Goal: Task Accomplishment & Management: Complete application form

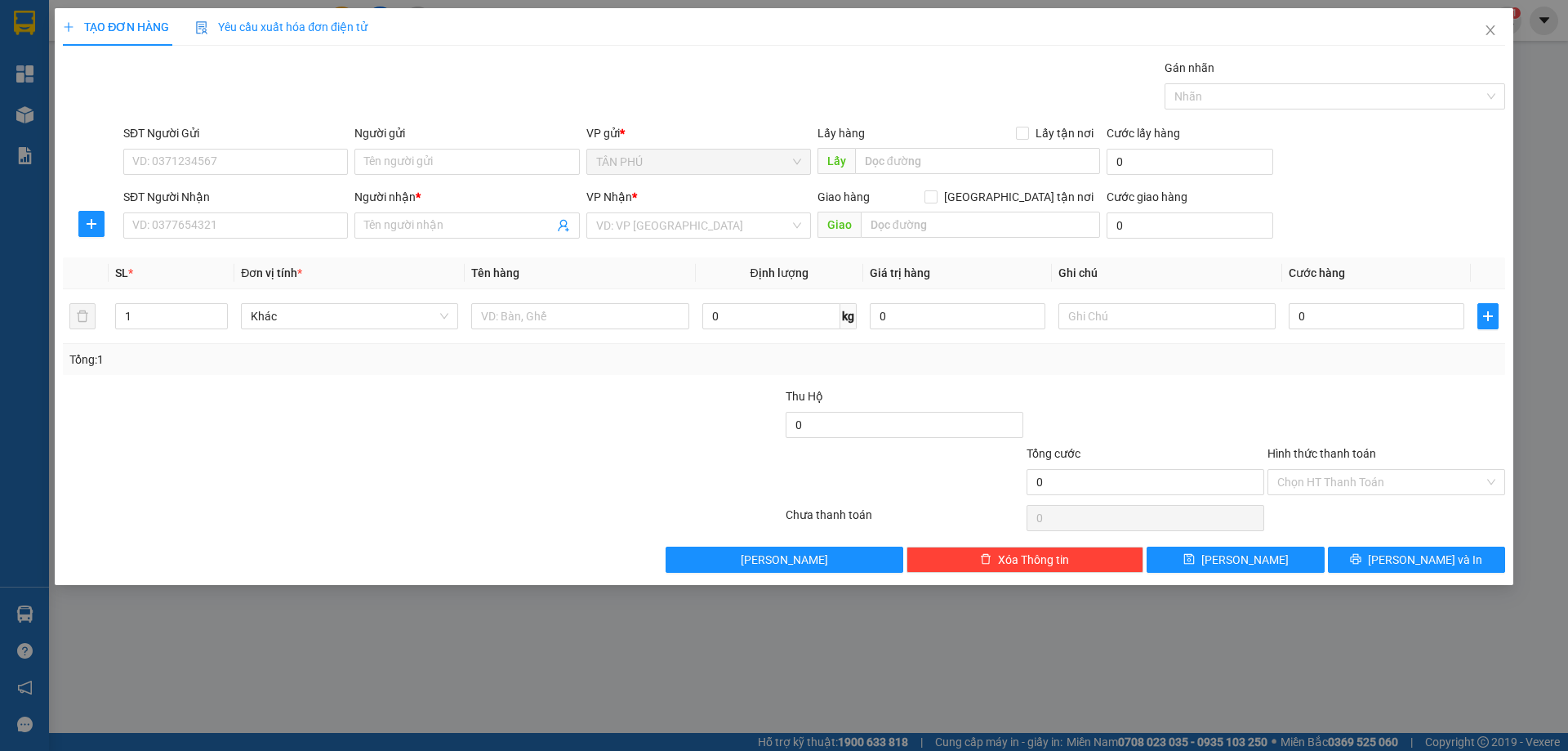
click at [258, 222] on input "SĐT Người Nhận" at bounding box center [235, 225] width 224 height 26
click at [256, 258] on div "0908128711 - CÔ BẢY" at bounding box center [235, 258] width 205 height 18
type input "0908128711"
type input "CÔ BẢY"
type input "0908128711"
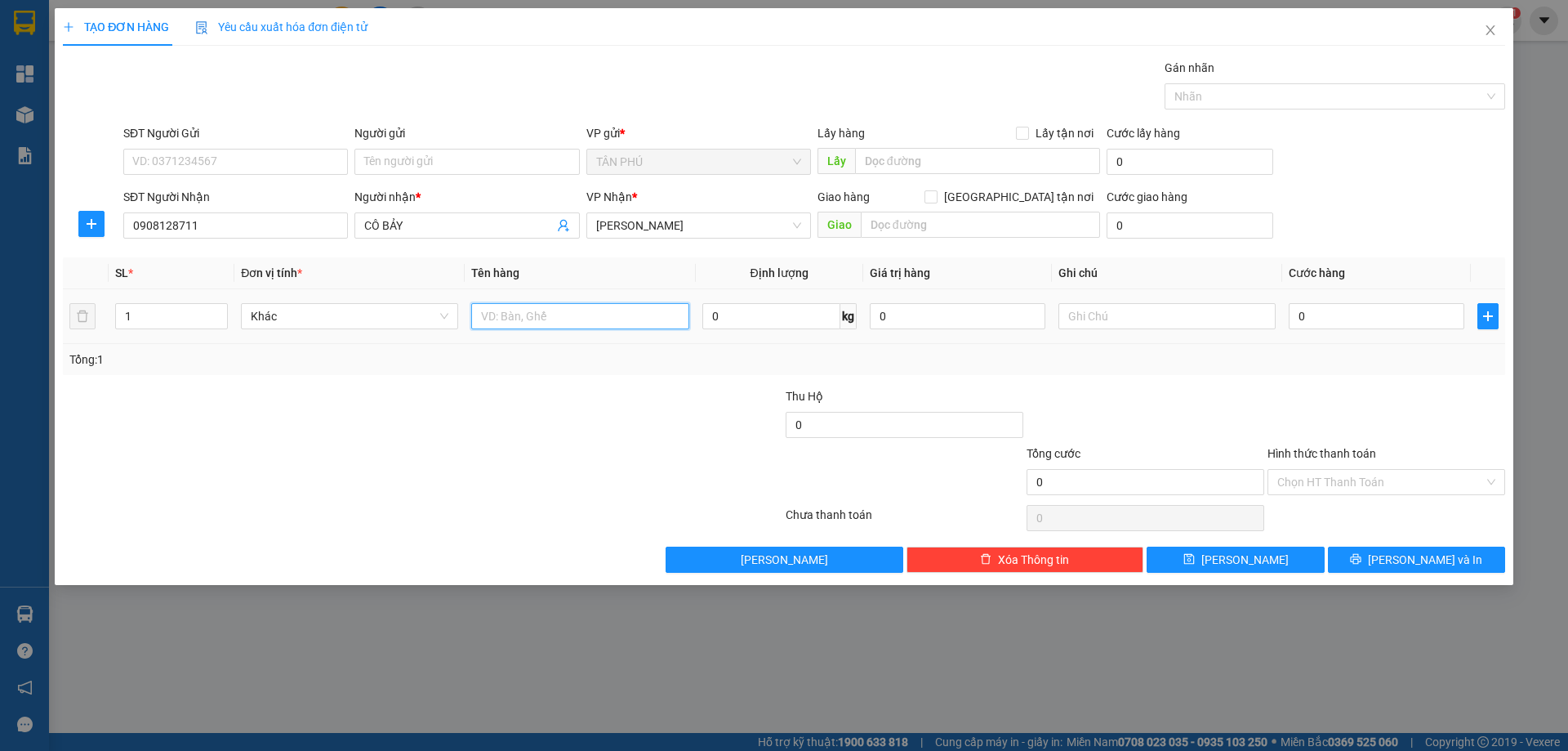
click at [504, 329] on input "text" at bounding box center [580, 316] width 218 height 26
type input "1T"
click at [1082, 313] on input "text" at bounding box center [1167, 316] width 218 height 26
type input "C"
click at [1389, 476] on input "Hình thức thanh toán" at bounding box center [1380, 482] width 206 height 24
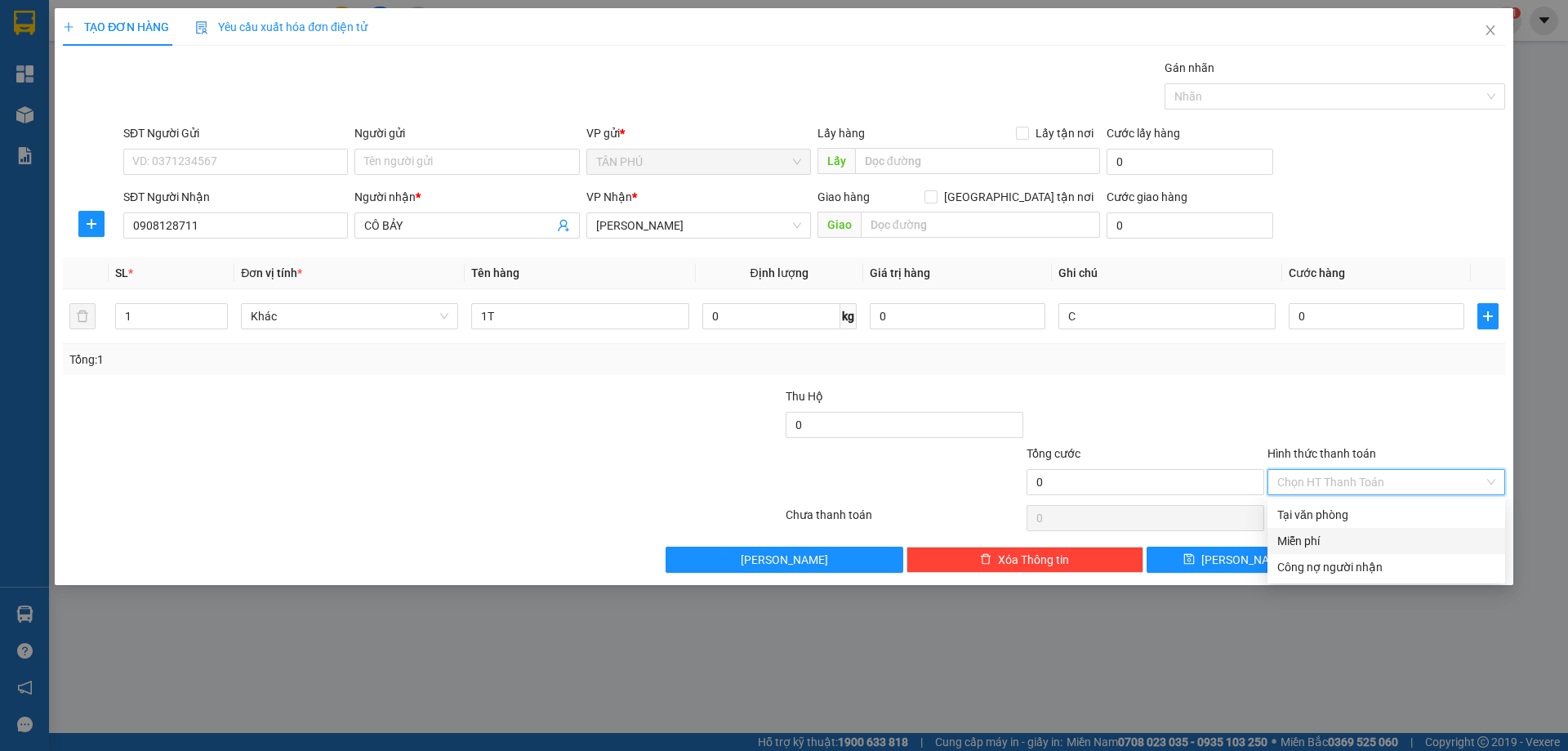
click at [1374, 540] on div "Miễn phí" at bounding box center [1386, 541] width 218 height 18
click at [1362, 559] on icon "printer" at bounding box center [1355, 558] width 11 height 11
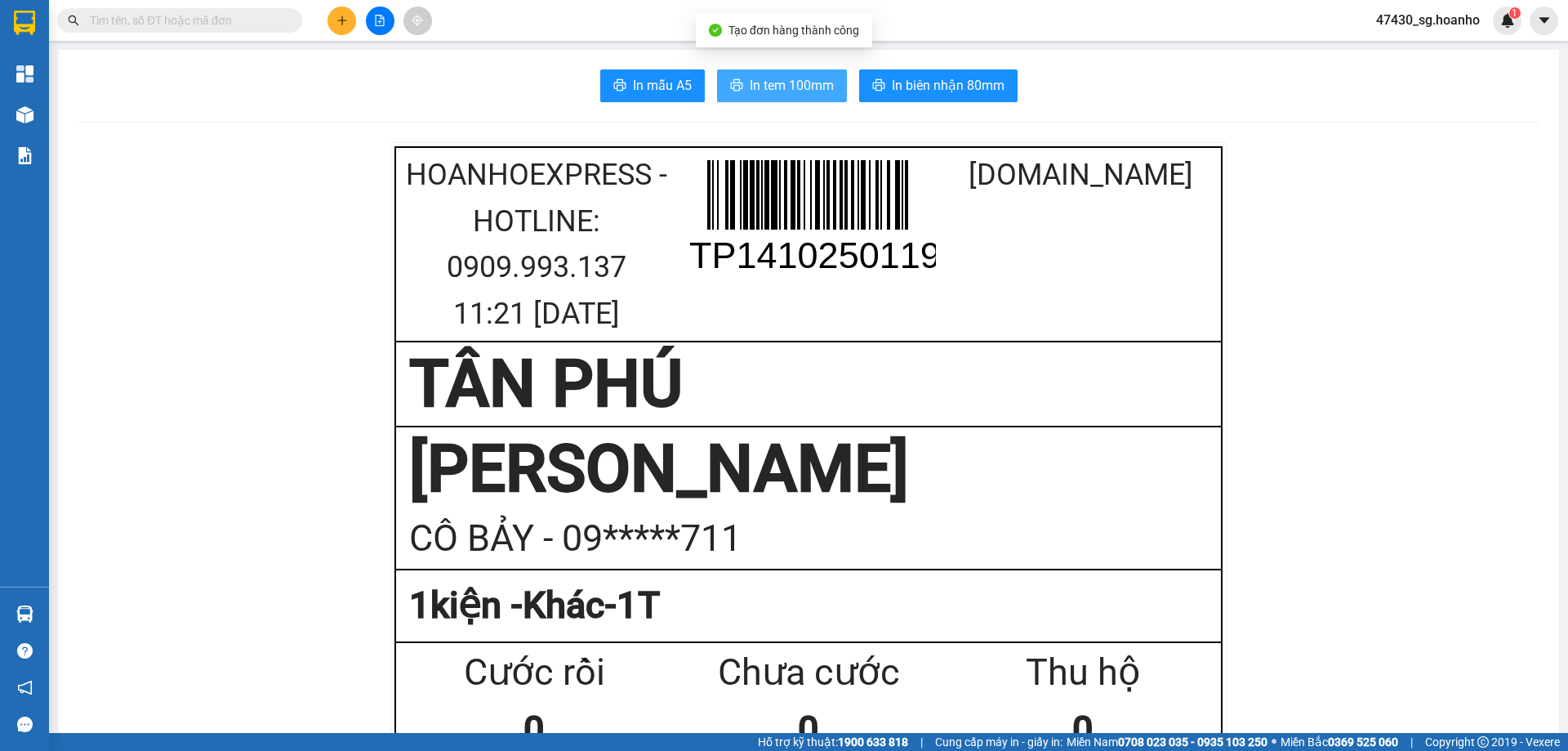
click at [810, 85] on span "In tem 100mm" at bounding box center [791, 86] width 84 height 20
click at [358, 24] on div at bounding box center [379, 20] width 123 height 29
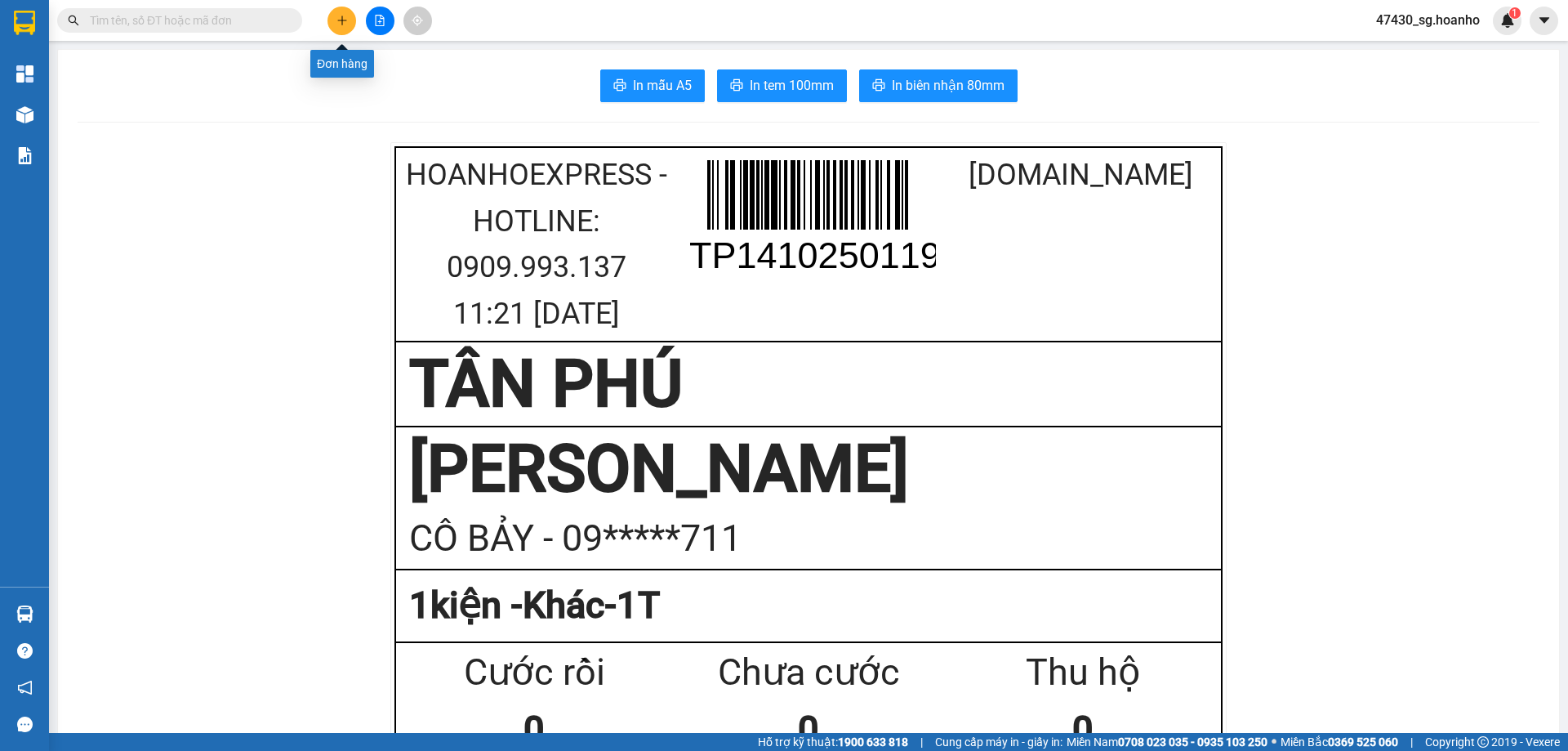
click at [351, 24] on button at bounding box center [341, 20] width 29 height 29
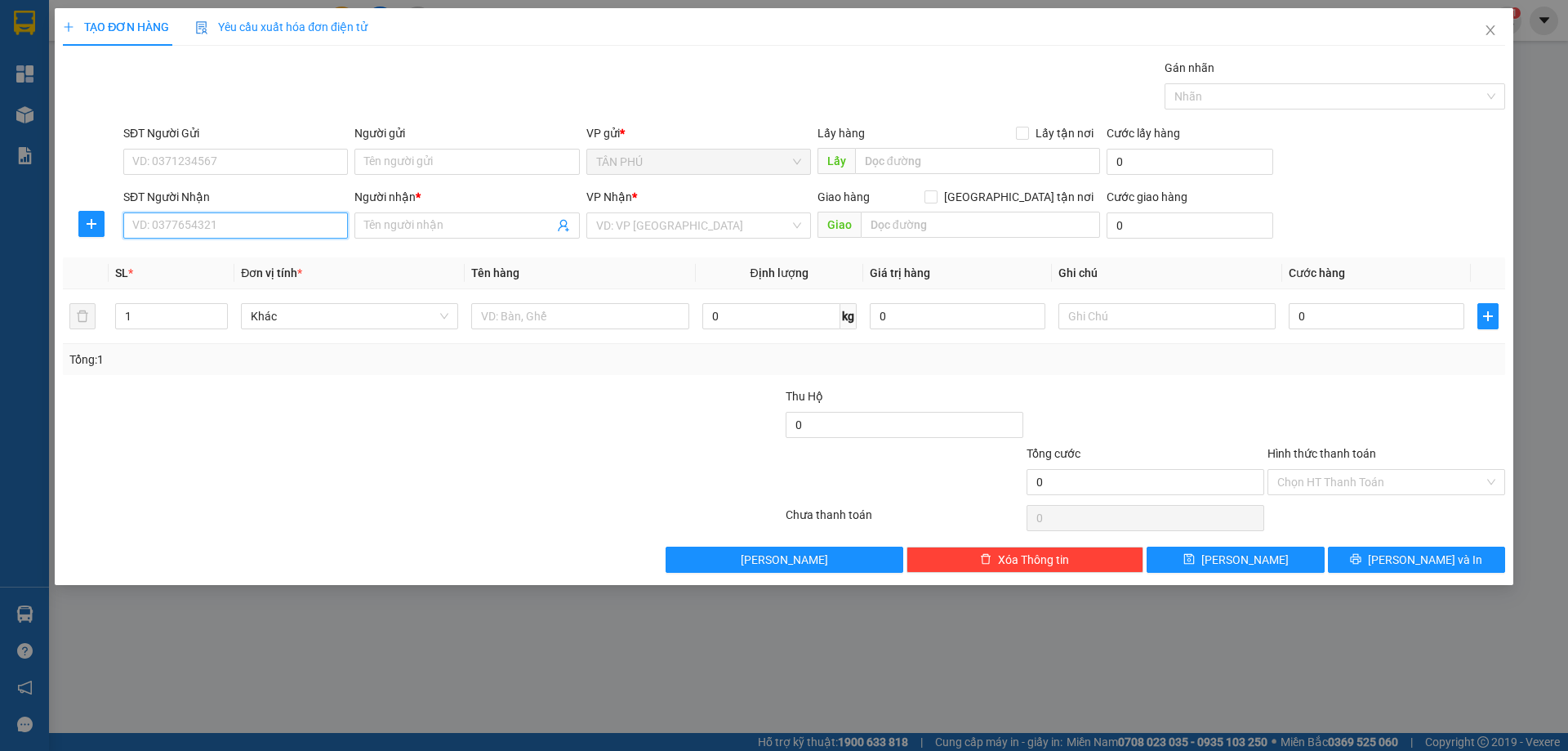
click at [300, 232] on input "SĐT Người Nhận" at bounding box center [235, 225] width 224 height 26
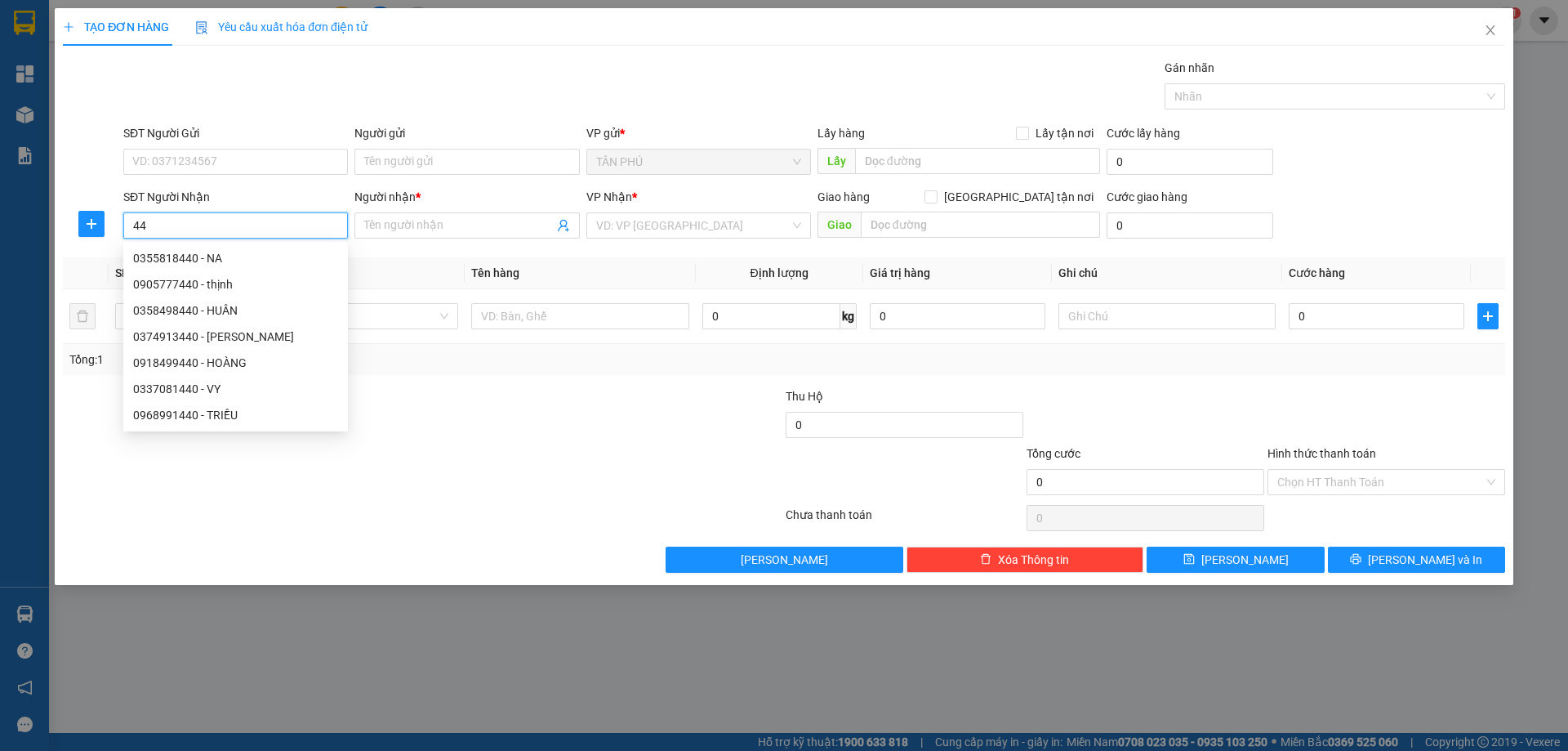
type input "4"
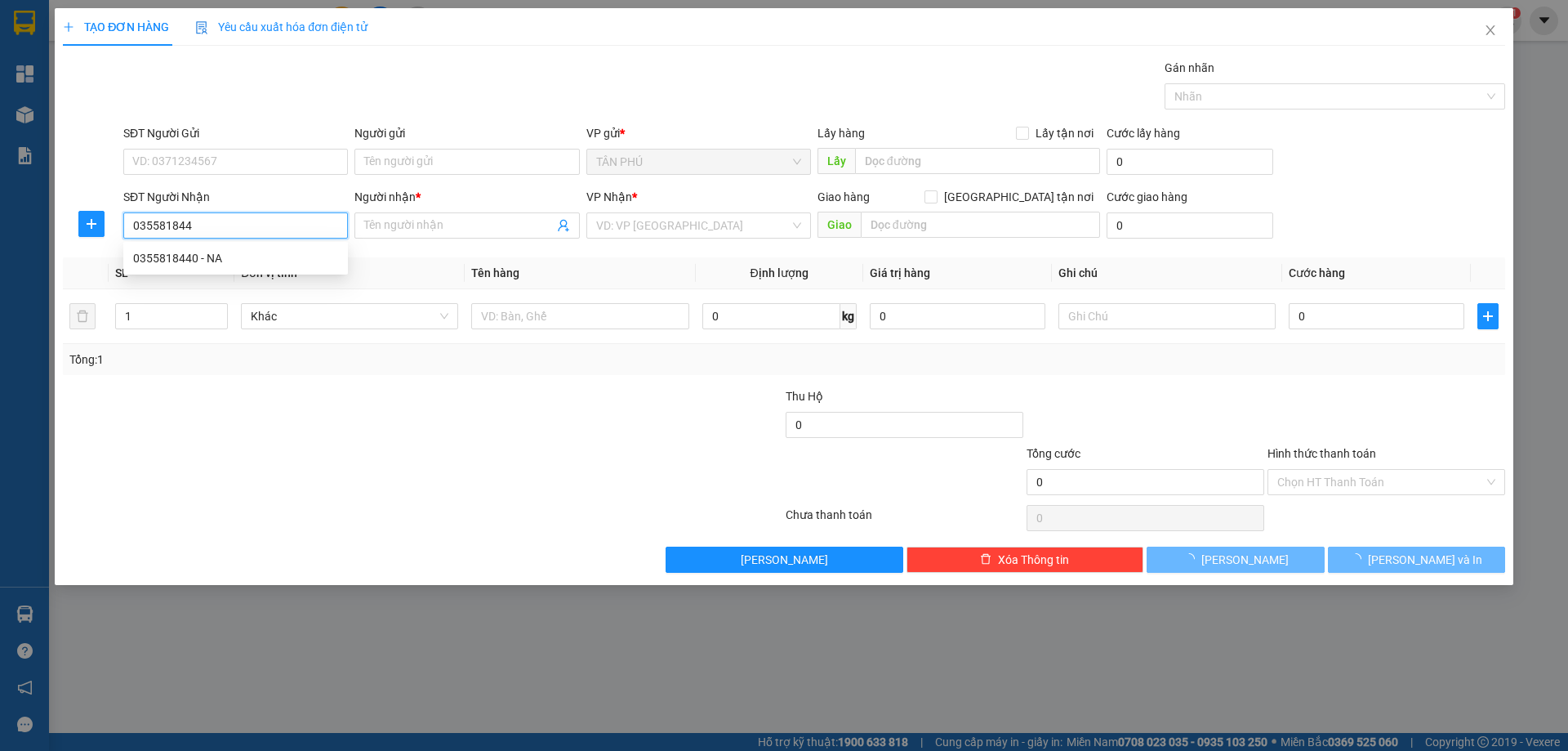
type input "0355818440"
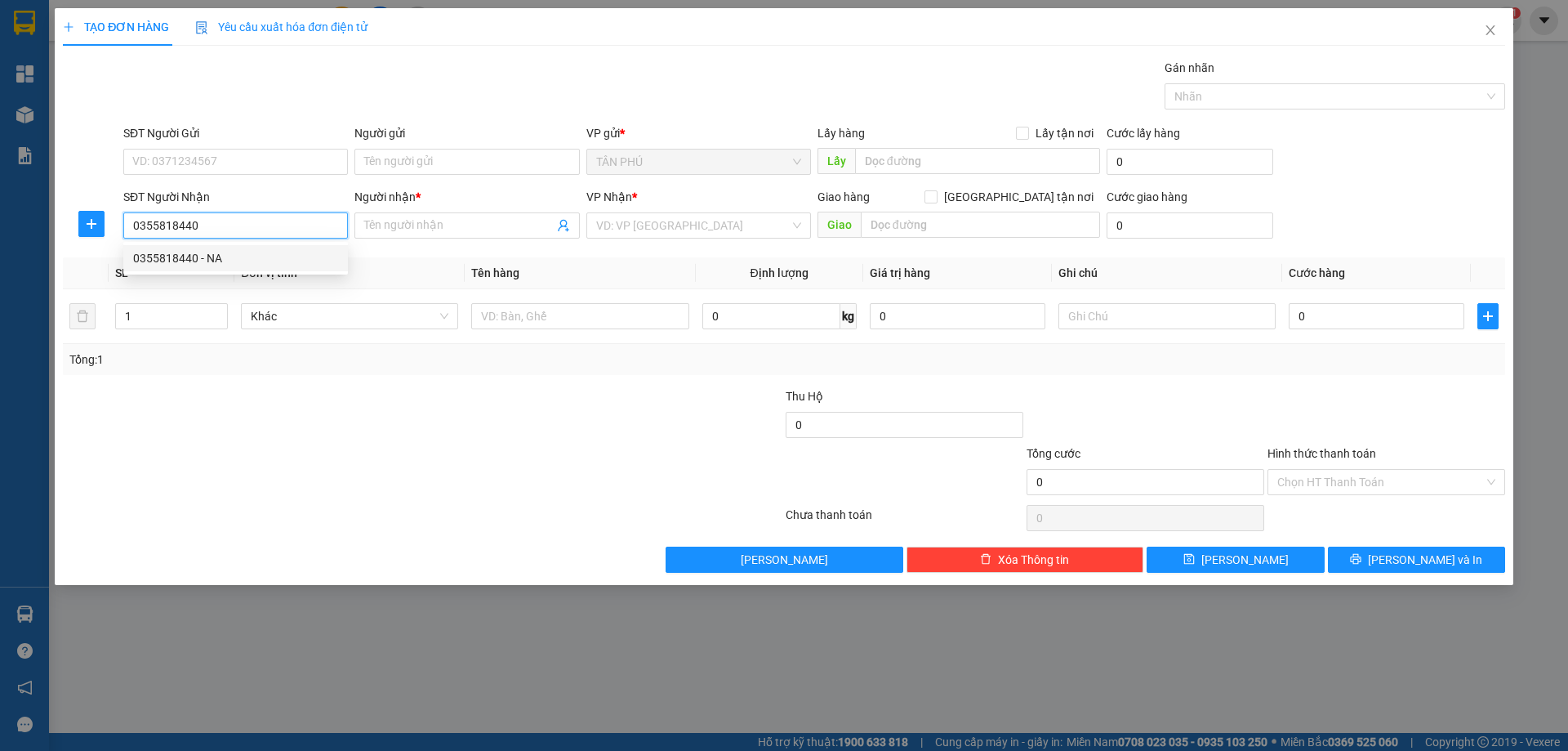
click at [273, 257] on div "0355818440 - NA" at bounding box center [235, 258] width 205 height 18
type input "NA"
type input "0355818440"
click at [214, 309] on span "up" at bounding box center [219, 312] width 10 height 10
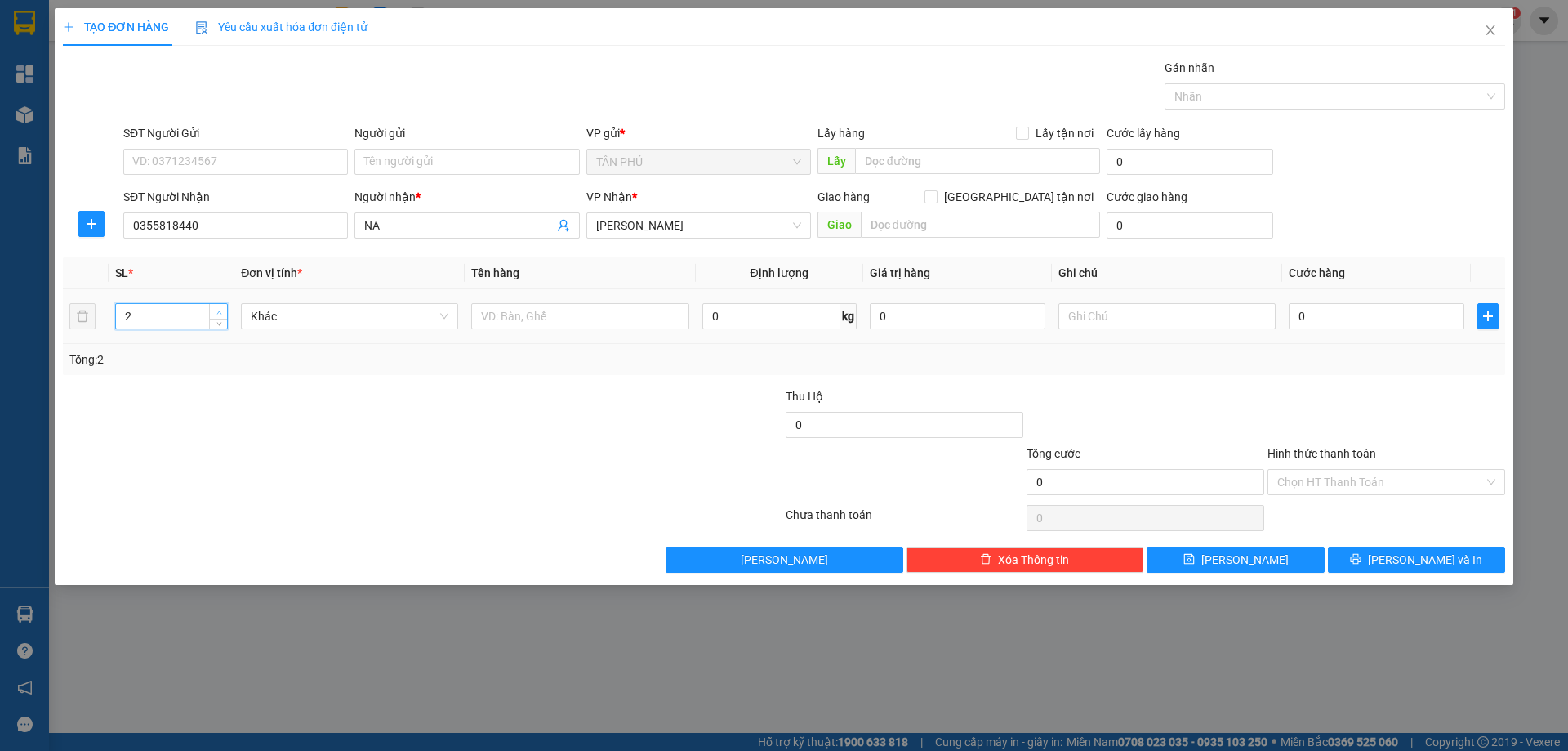
type input "3"
click at [214, 309] on span "up" at bounding box center [219, 312] width 10 height 10
click at [633, 323] on input "text" at bounding box center [580, 316] width 218 height 26
type input "3 KIỆN"
click at [1160, 309] on input "text" at bounding box center [1167, 316] width 218 height 26
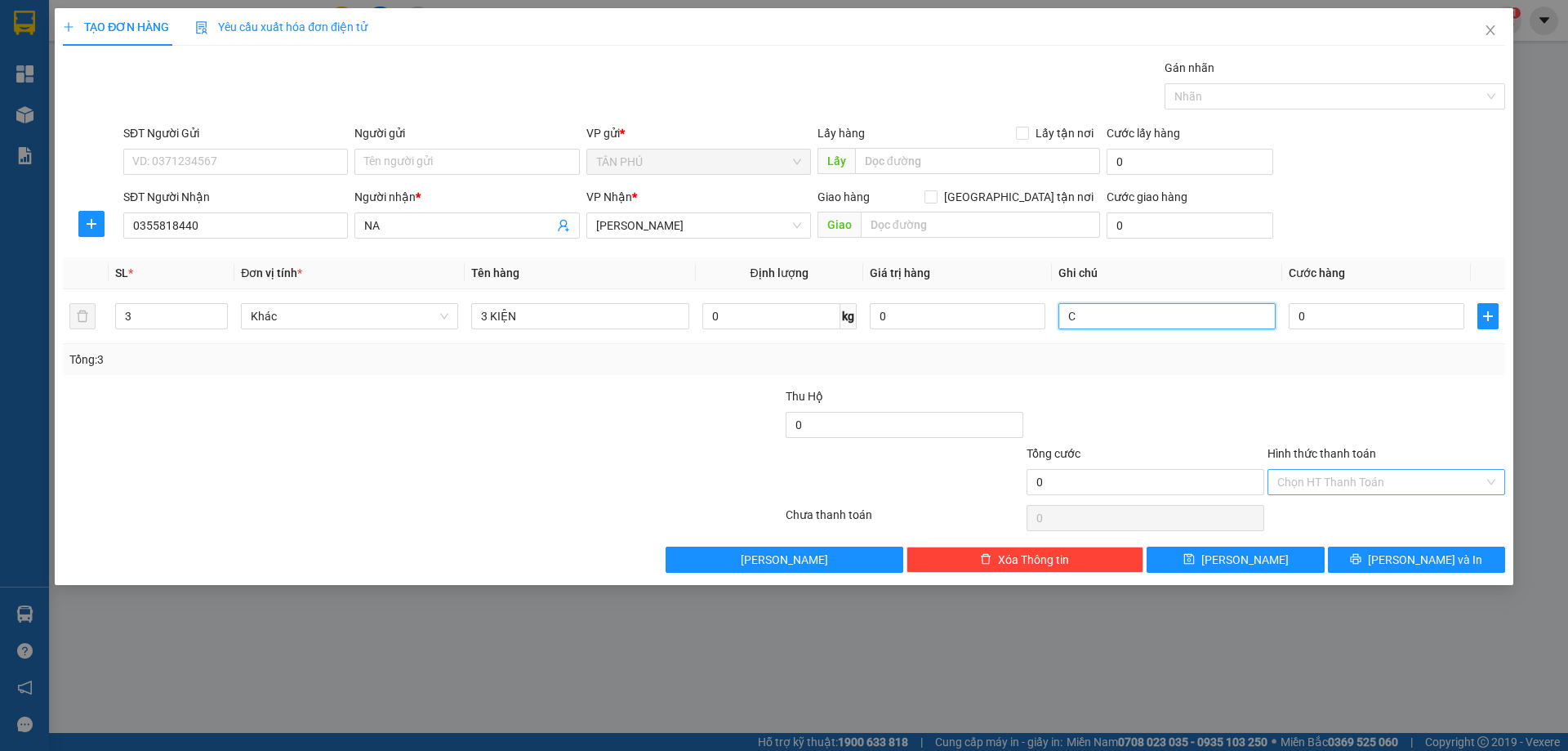
type input "C"
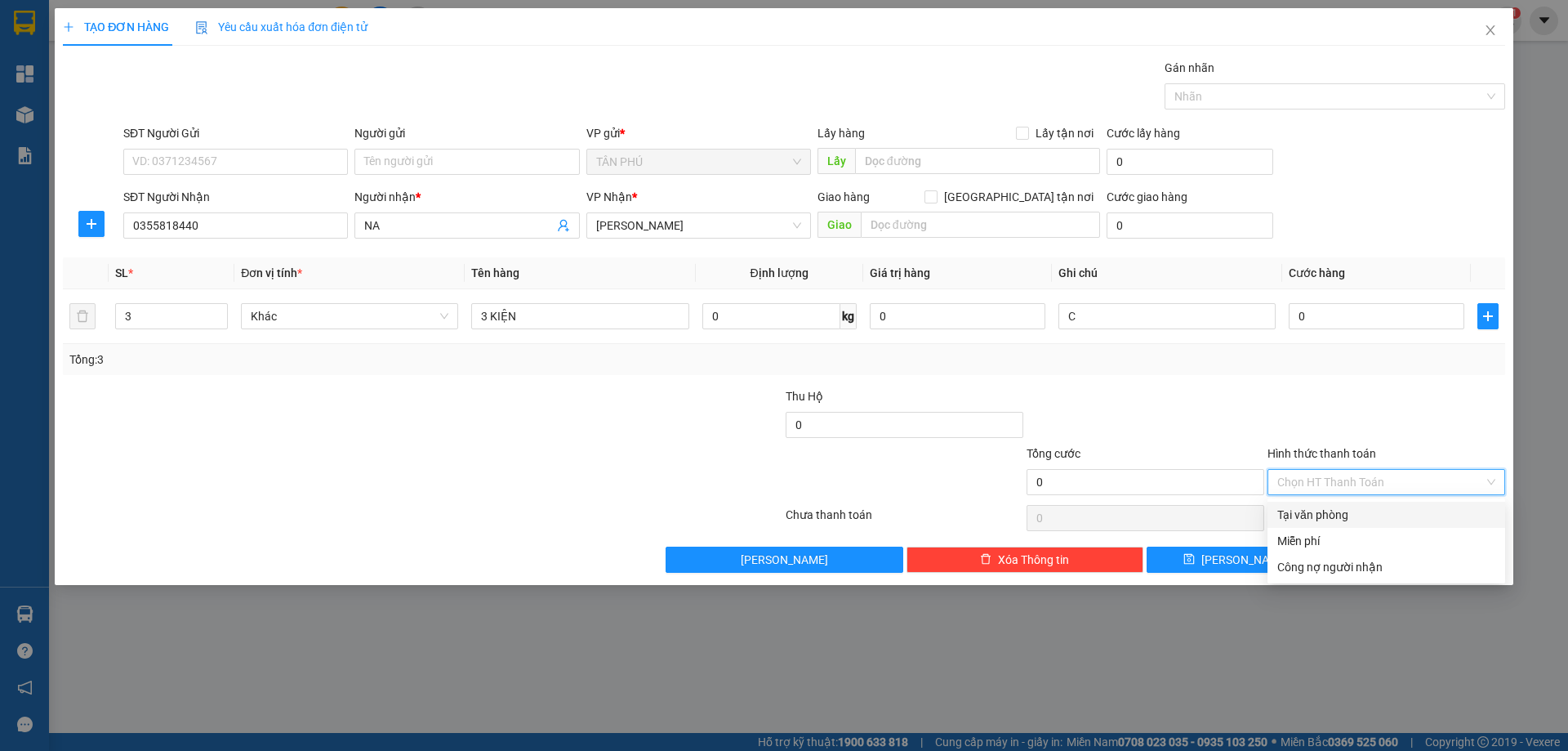
click at [1321, 475] on input "Hình thức thanh toán" at bounding box center [1380, 482] width 206 height 24
click at [1309, 544] on div "Miễn phí" at bounding box center [1386, 541] width 218 height 18
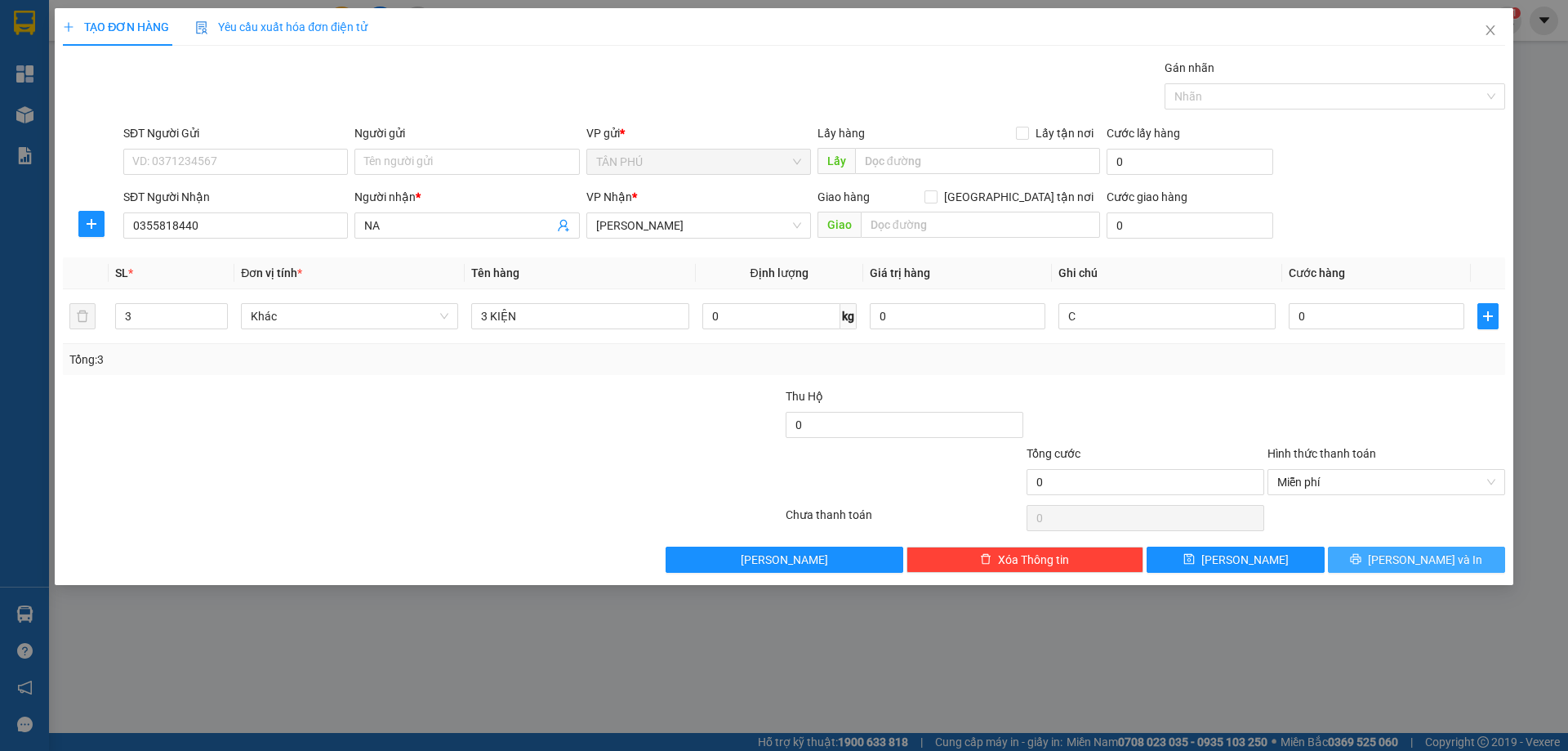
click at [1382, 550] on button "[PERSON_NAME] và In" at bounding box center [1416, 559] width 178 height 26
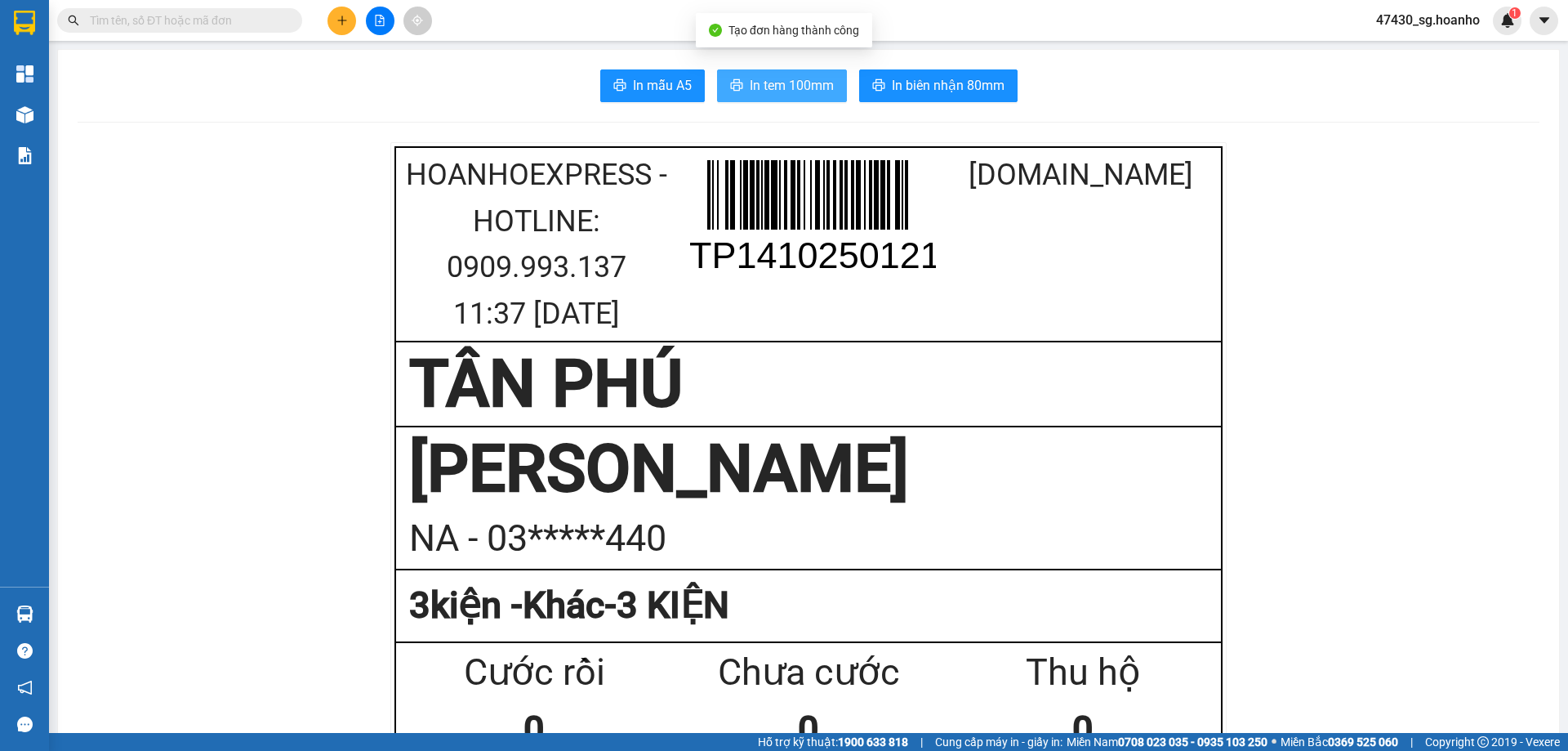
click at [804, 86] on span "In tem 100mm" at bounding box center [791, 86] width 84 height 20
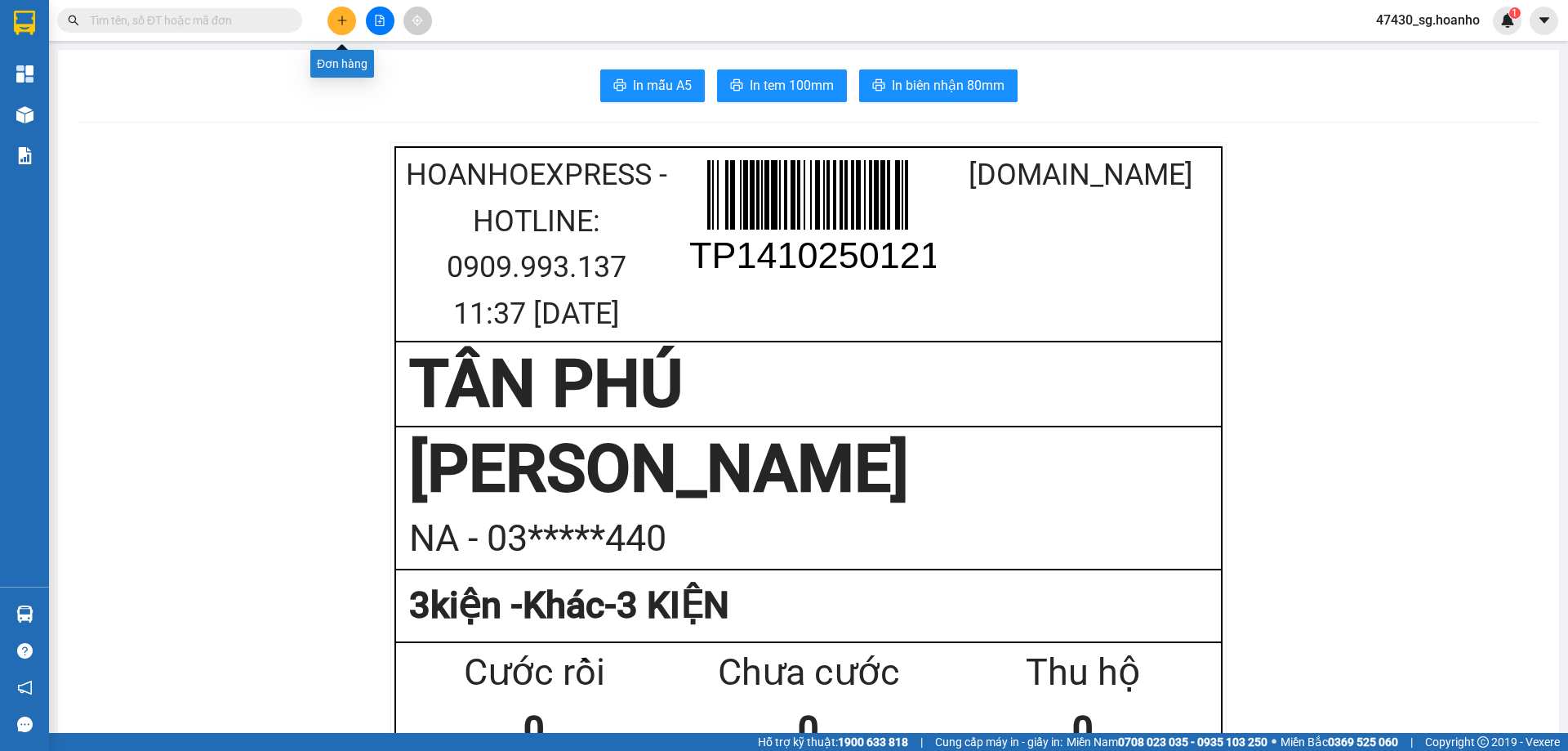
click at [333, 30] on button at bounding box center [341, 20] width 29 height 29
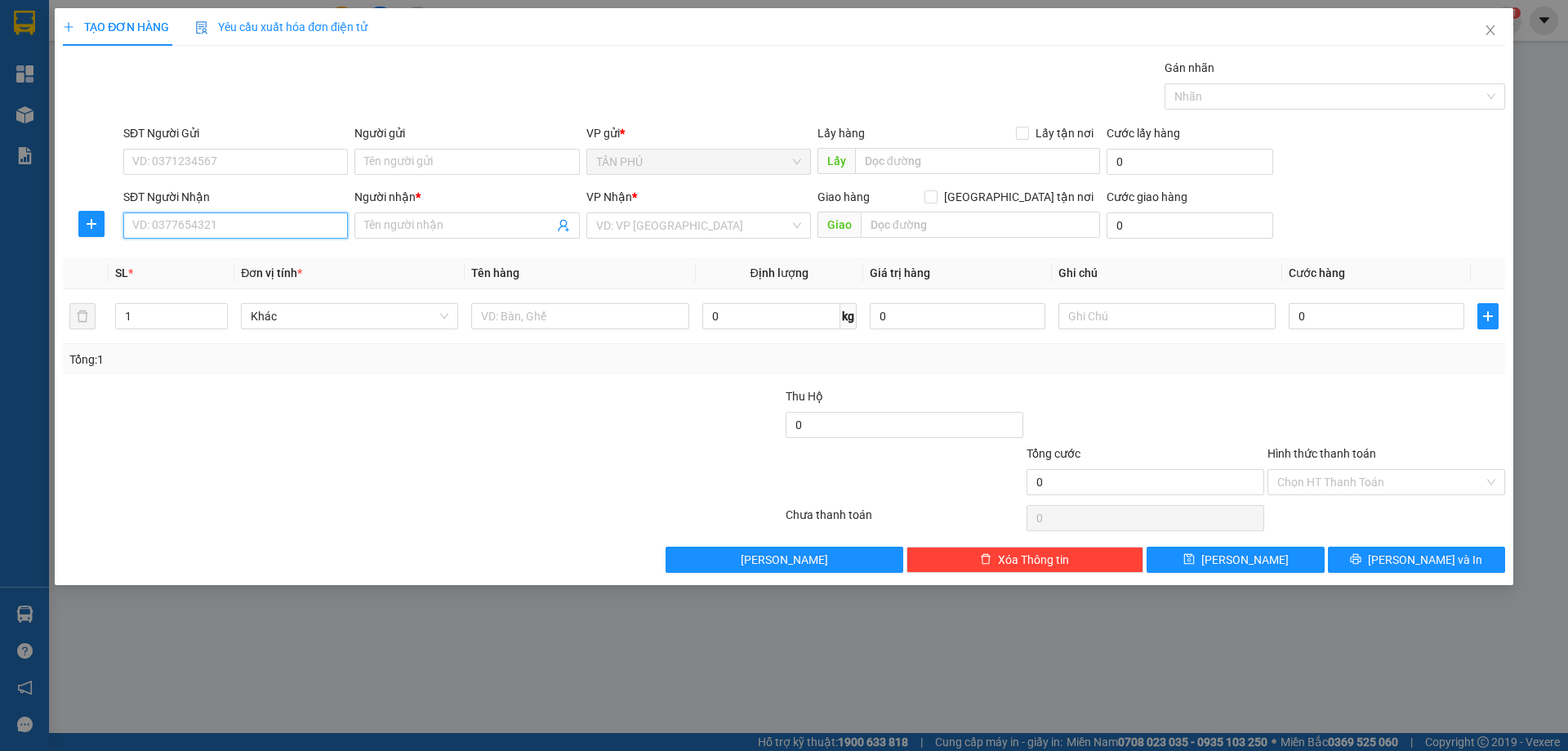
click at [325, 221] on input "SĐT Người Nhận" at bounding box center [235, 225] width 224 height 26
click at [230, 253] on div "0372301050 - HÂN AN NHƠN" at bounding box center [235, 258] width 205 height 18
type input "0372301050"
type input "HÂN AN NHƠN"
type input "0372301050"
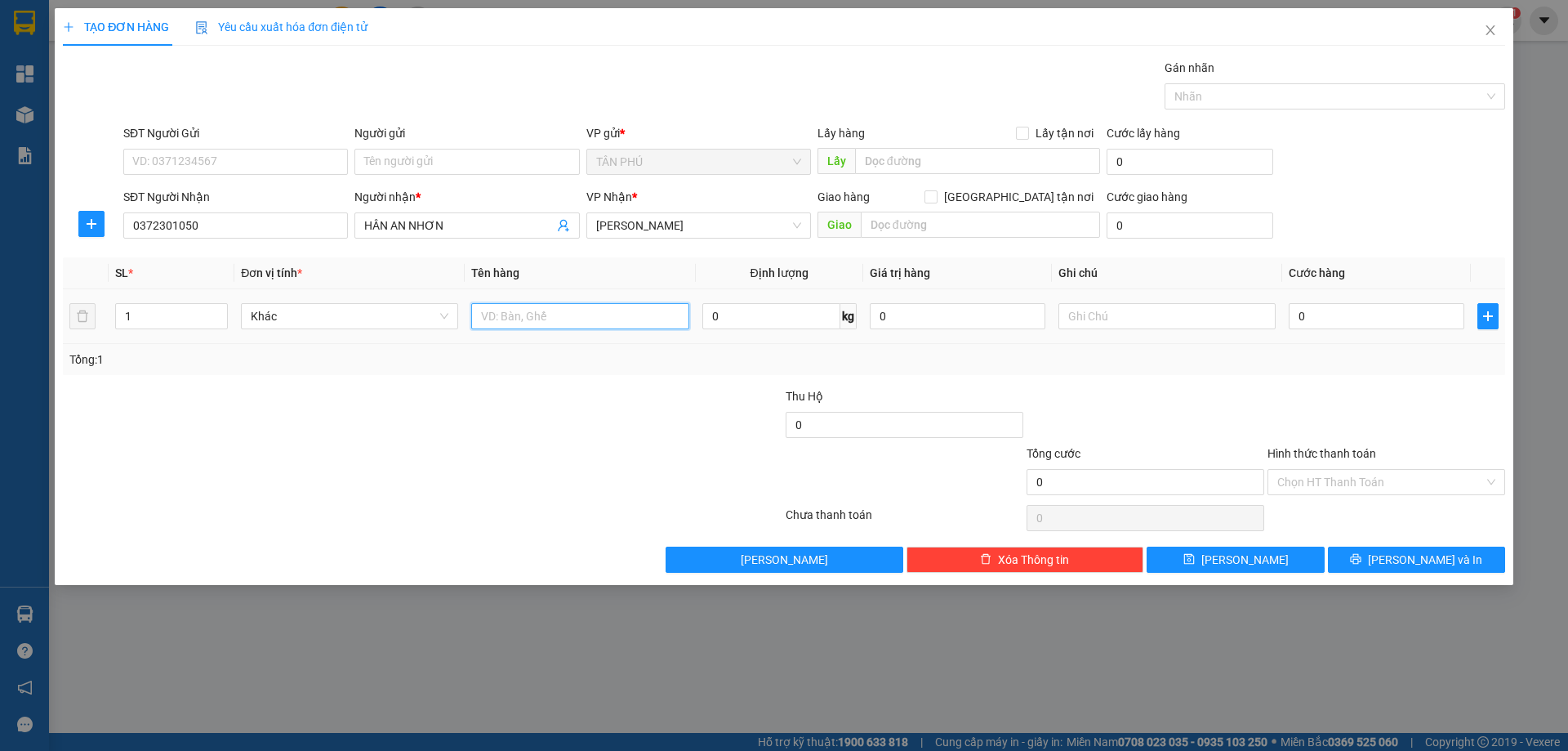
click at [653, 318] on input "text" at bounding box center [580, 316] width 218 height 26
type input "T"
click at [887, 233] on input "text" at bounding box center [979, 224] width 239 height 26
type input "AN NHƠN"
click at [1081, 321] on input "text" at bounding box center [1167, 316] width 218 height 26
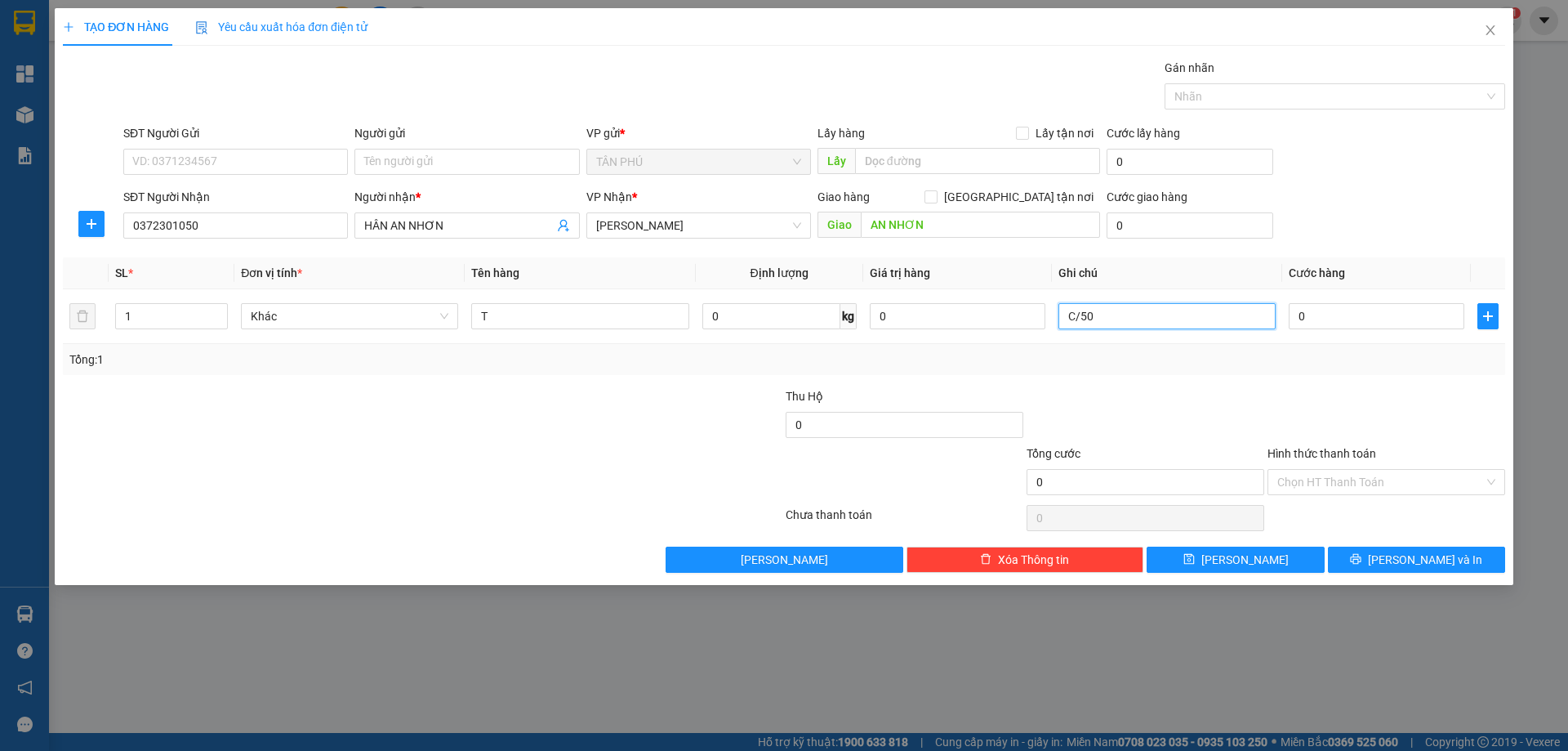
type input "C/50"
click at [1362, 447] on label "Hình thức thanh toán" at bounding box center [1322, 453] width 109 height 13
click at [1362, 470] on input "Hình thức thanh toán" at bounding box center [1380, 482] width 206 height 24
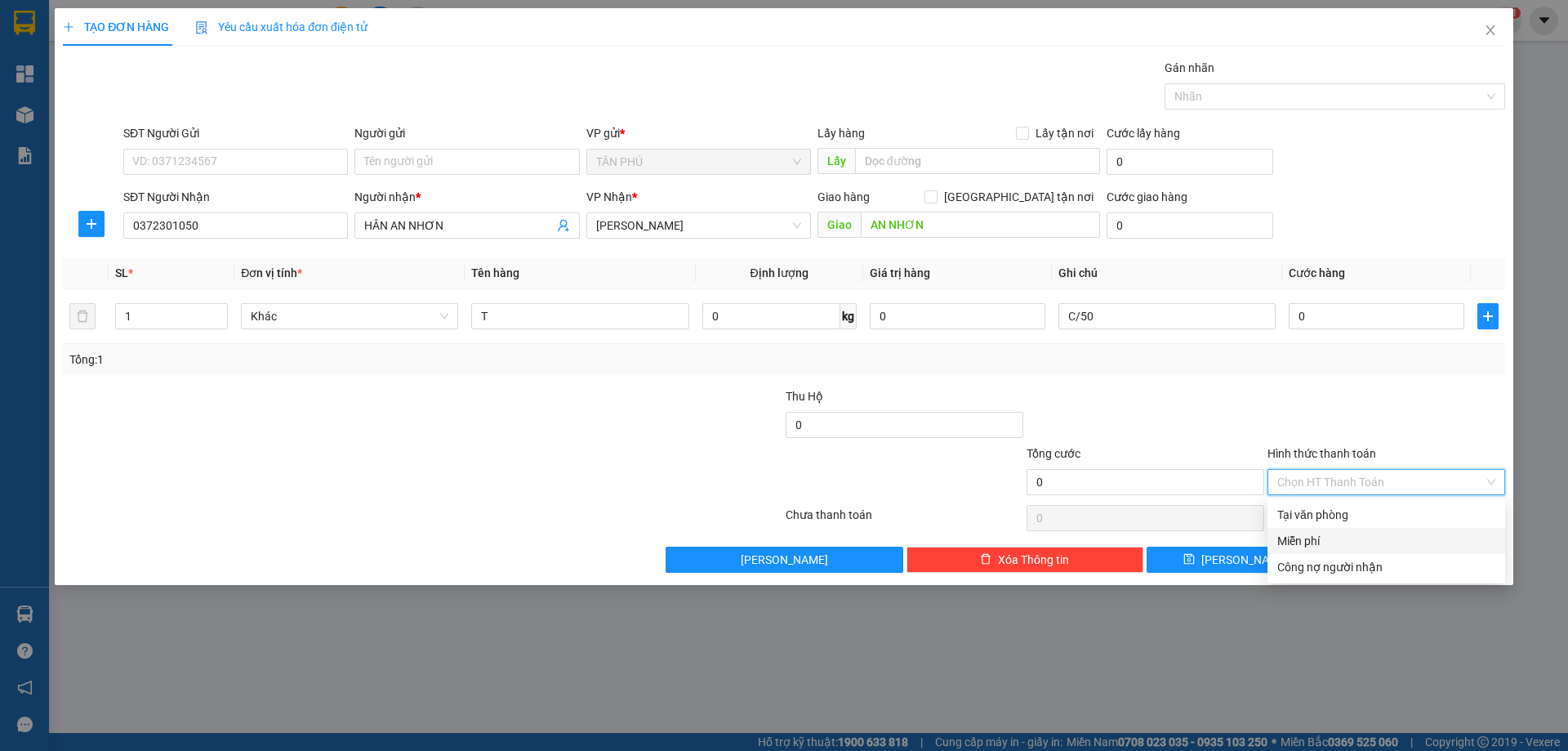
click at [1270, 534] on div "Miễn phí" at bounding box center [1386, 541] width 237 height 26
click at [1360, 566] on button "[PERSON_NAME] và In" at bounding box center [1416, 559] width 178 height 26
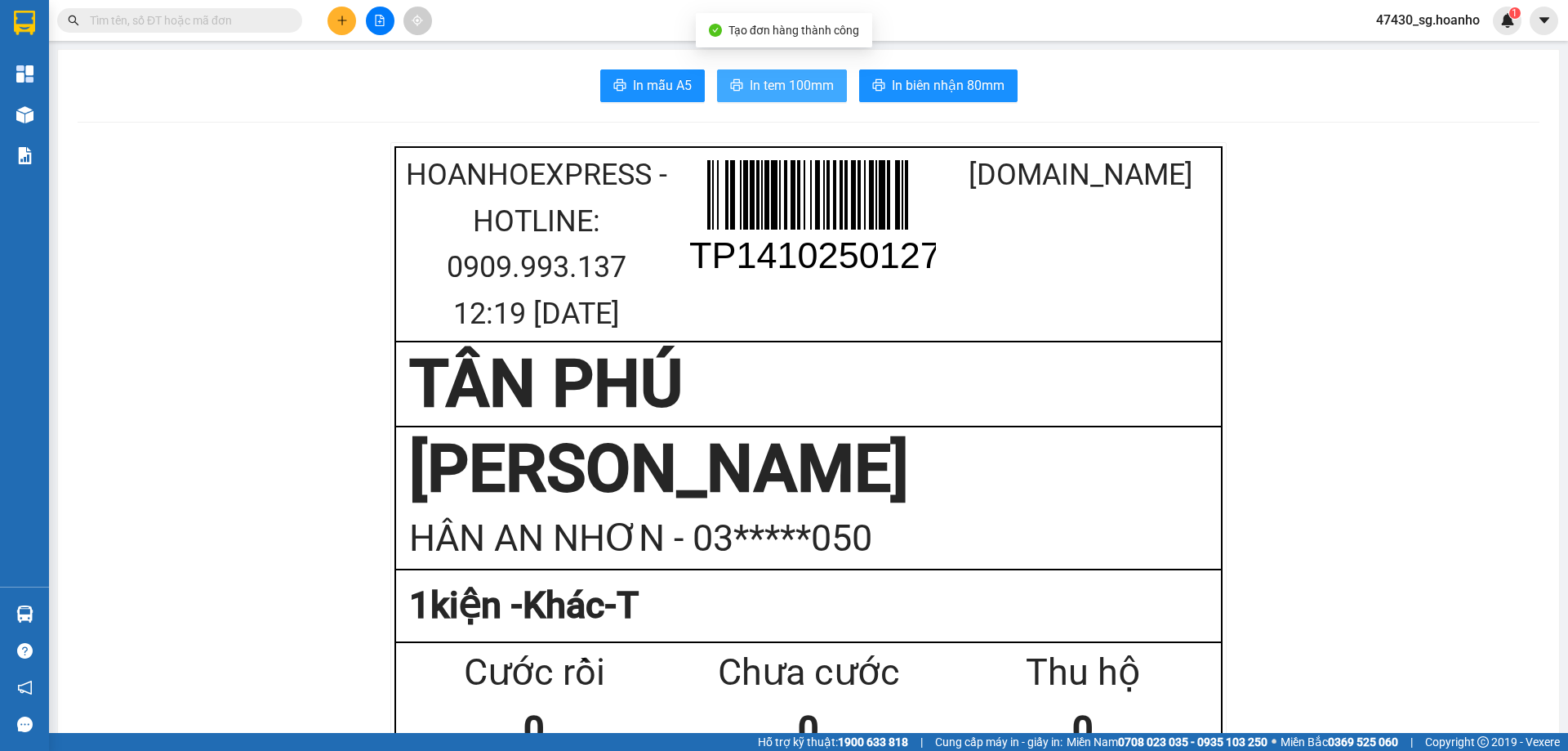
click at [793, 92] on span "In tem 100mm" at bounding box center [791, 86] width 84 height 20
click at [730, 87] on icon "printer" at bounding box center [736, 85] width 12 height 11
click at [804, 78] on span "In tem 100mm" at bounding box center [791, 86] width 84 height 20
click at [1191, 658] on div "Thu hộ" at bounding box center [1083, 673] width 274 height 58
click at [1158, 719] on div "0" at bounding box center [1083, 730] width 274 height 58
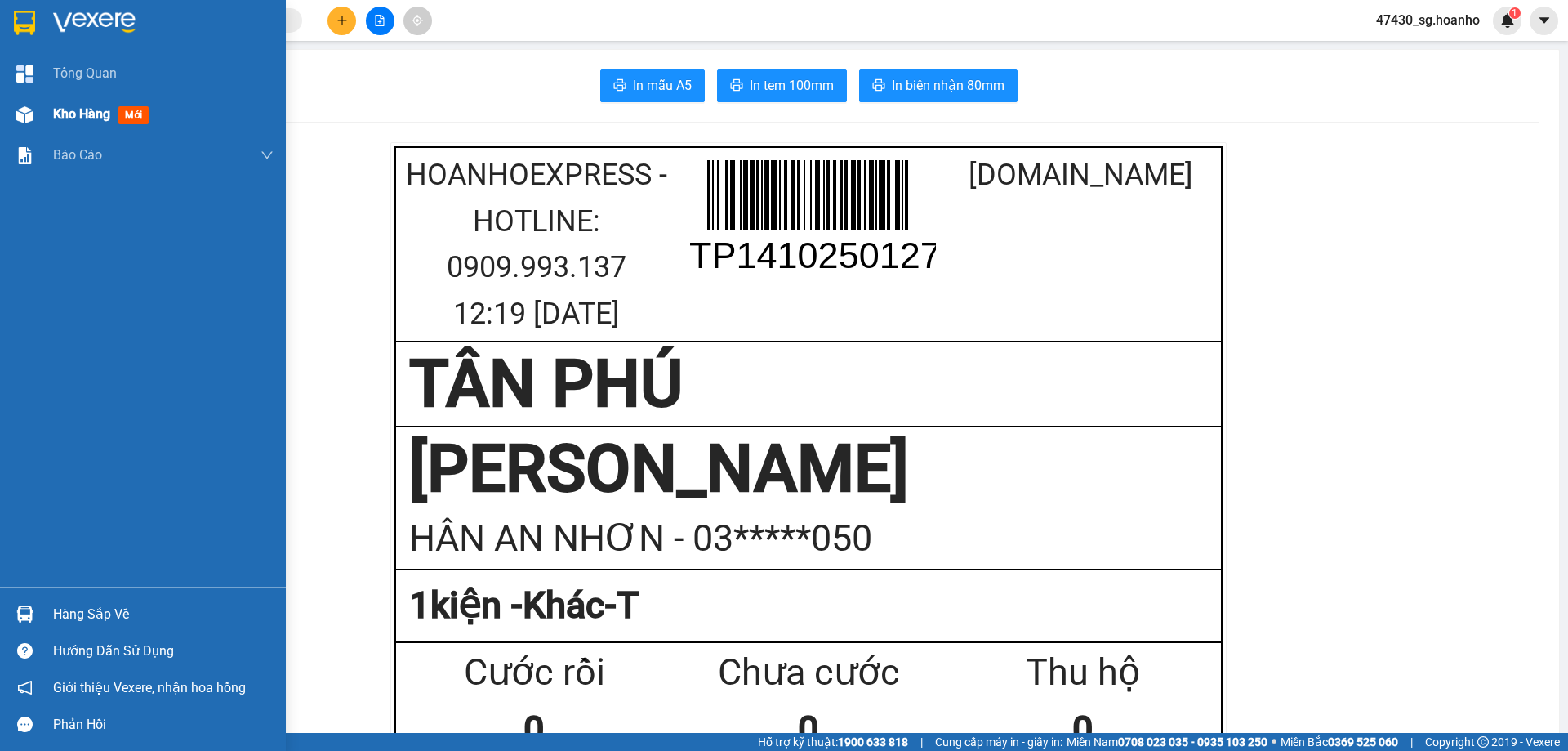
click at [103, 111] on span "Kho hàng" at bounding box center [81, 114] width 57 height 16
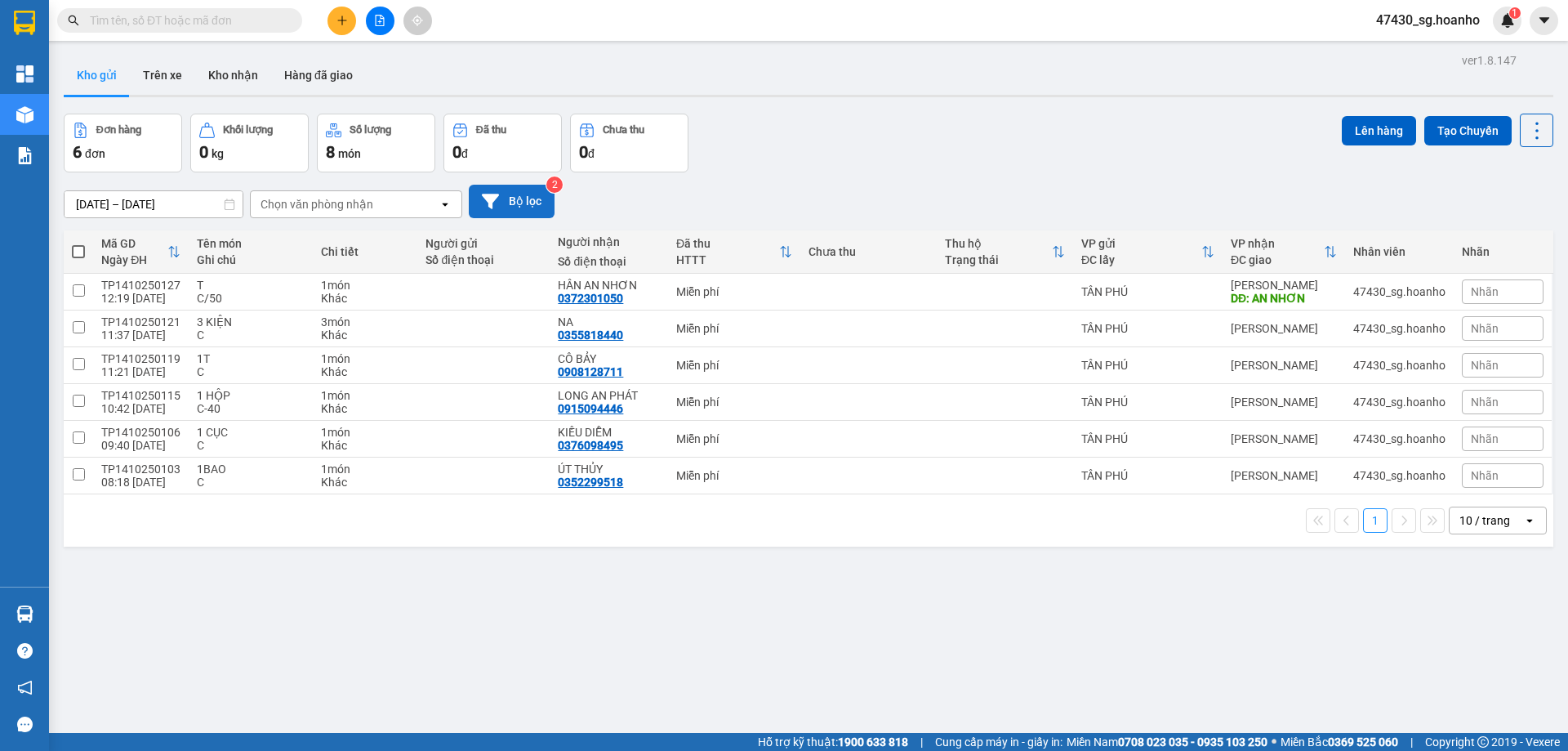
click at [505, 203] on button "Bộ lọc" at bounding box center [512, 201] width 86 height 34
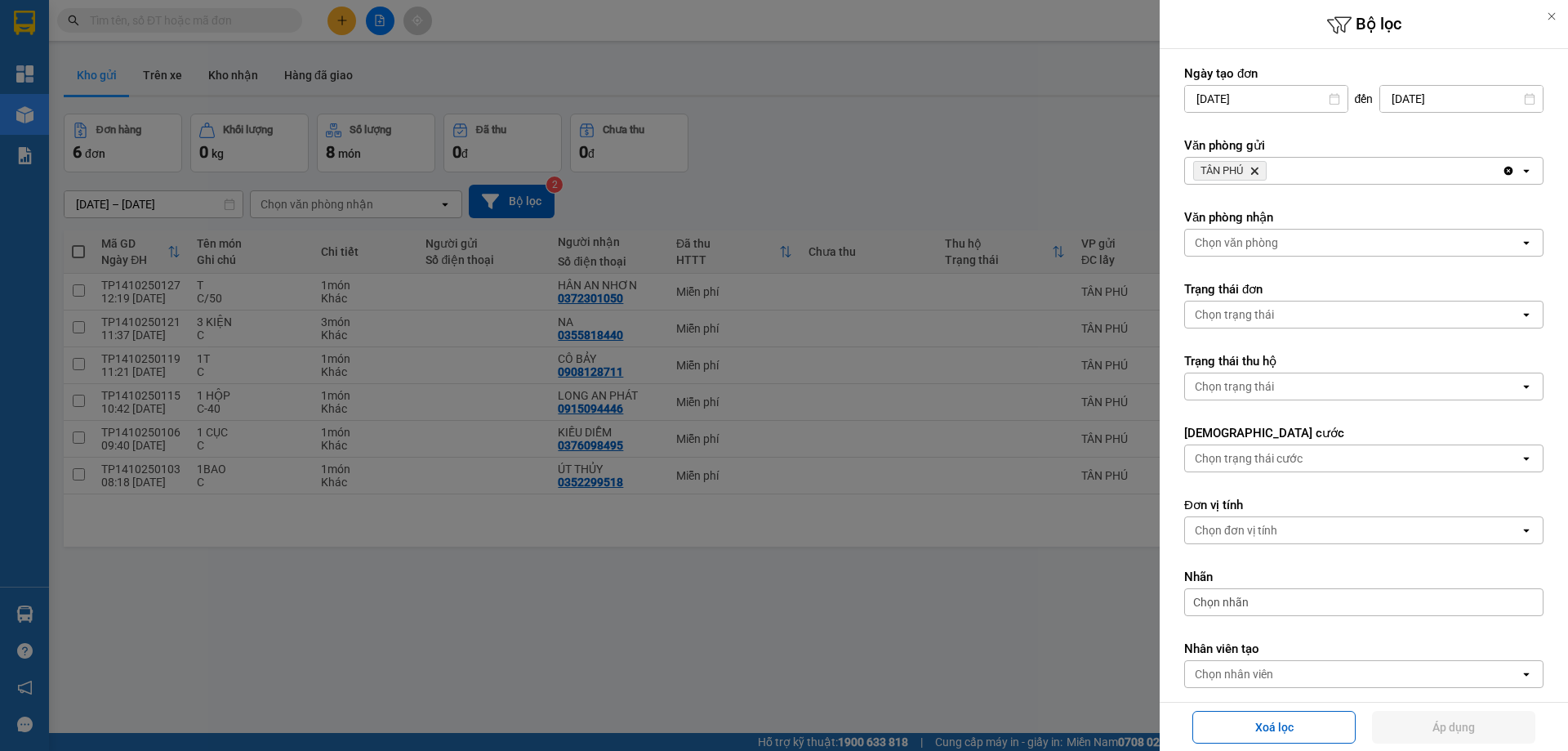
click at [1256, 171] on icon "TÂN PHÚ, close by backspace" at bounding box center [1255, 171] width 7 height 7
click at [1238, 167] on div "Chọn văn phòng" at bounding box center [1237, 171] width 84 height 17
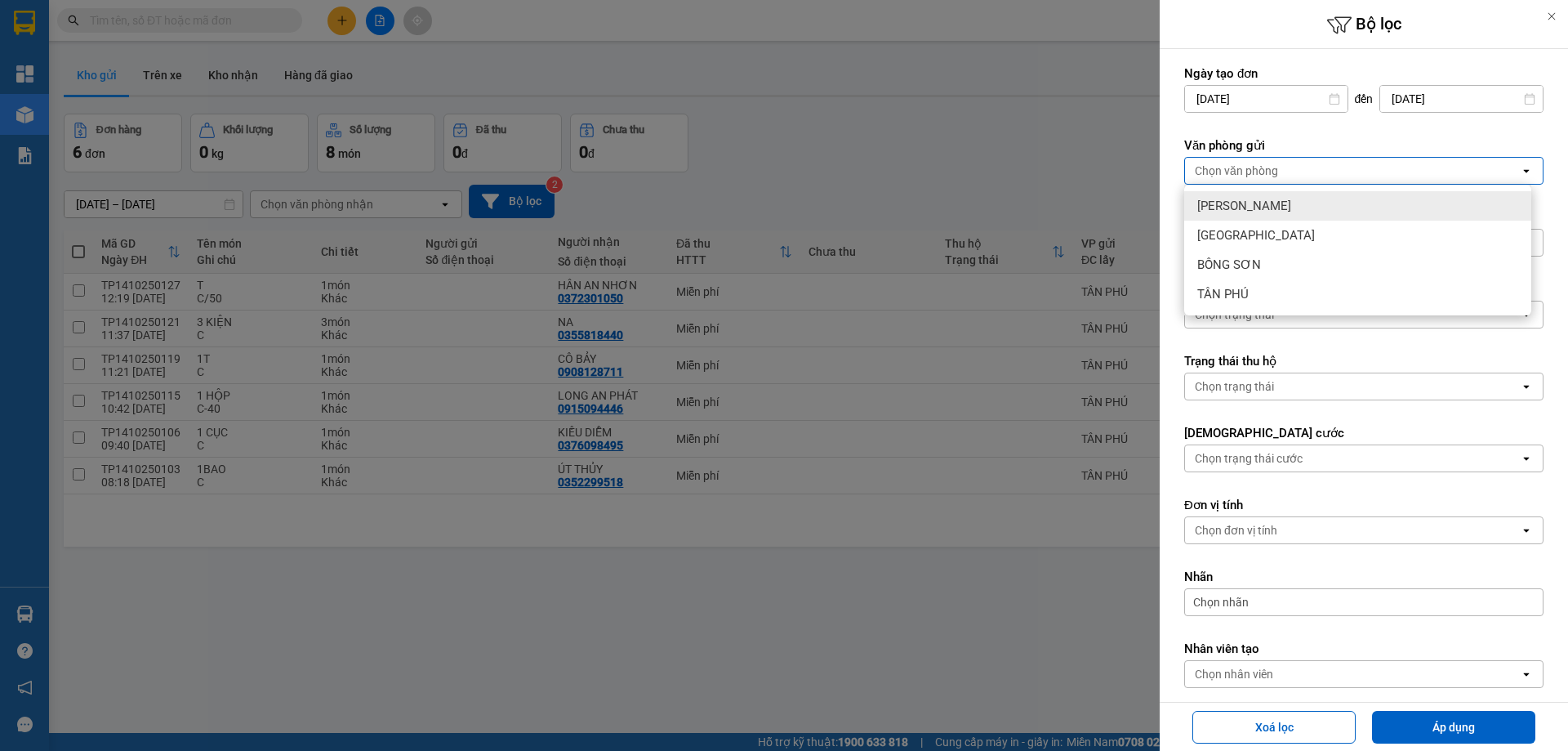
click at [1238, 194] on div "[PERSON_NAME]" at bounding box center [1357, 206] width 347 height 30
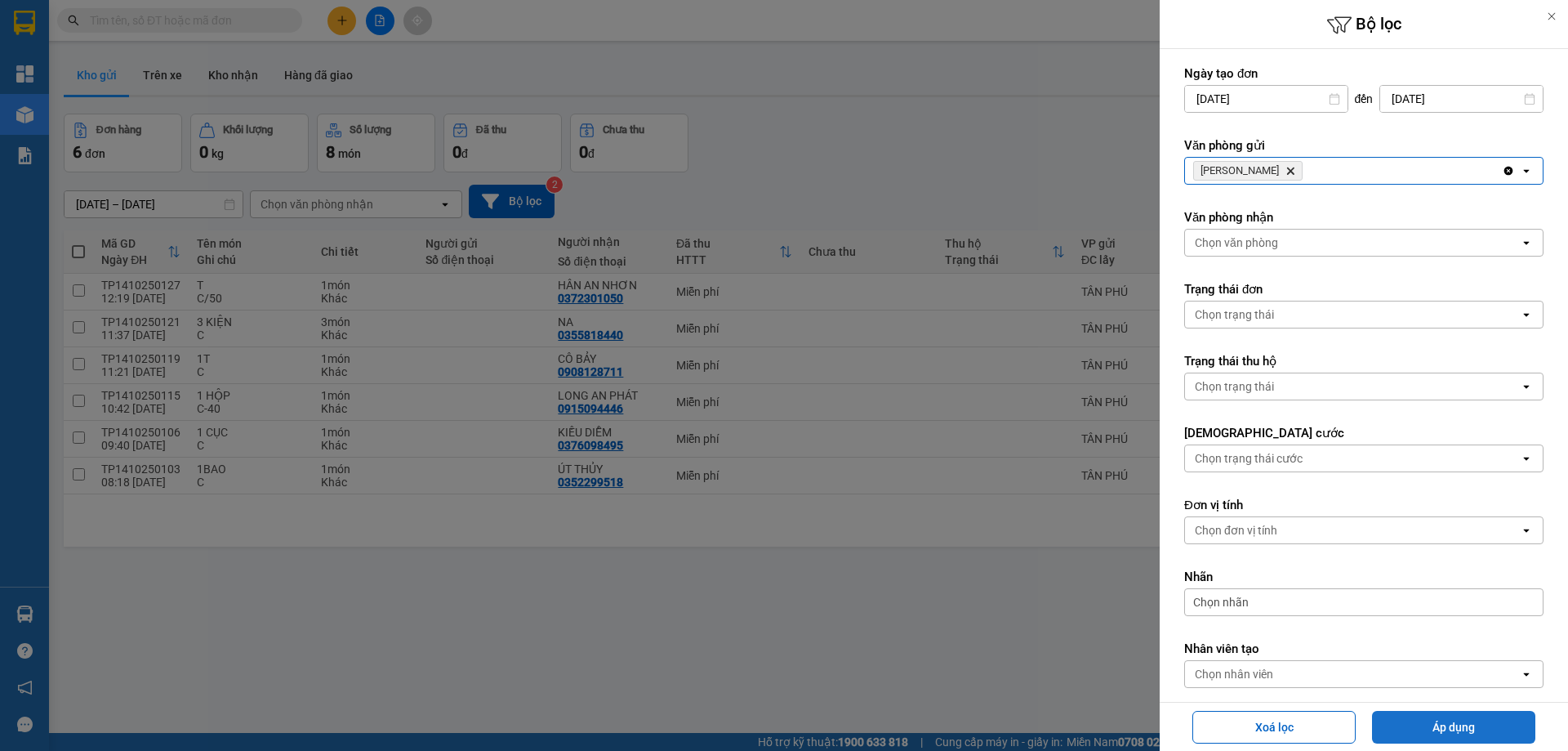
click at [1435, 713] on button "Áp dụng" at bounding box center [1454, 727] width 164 height 33
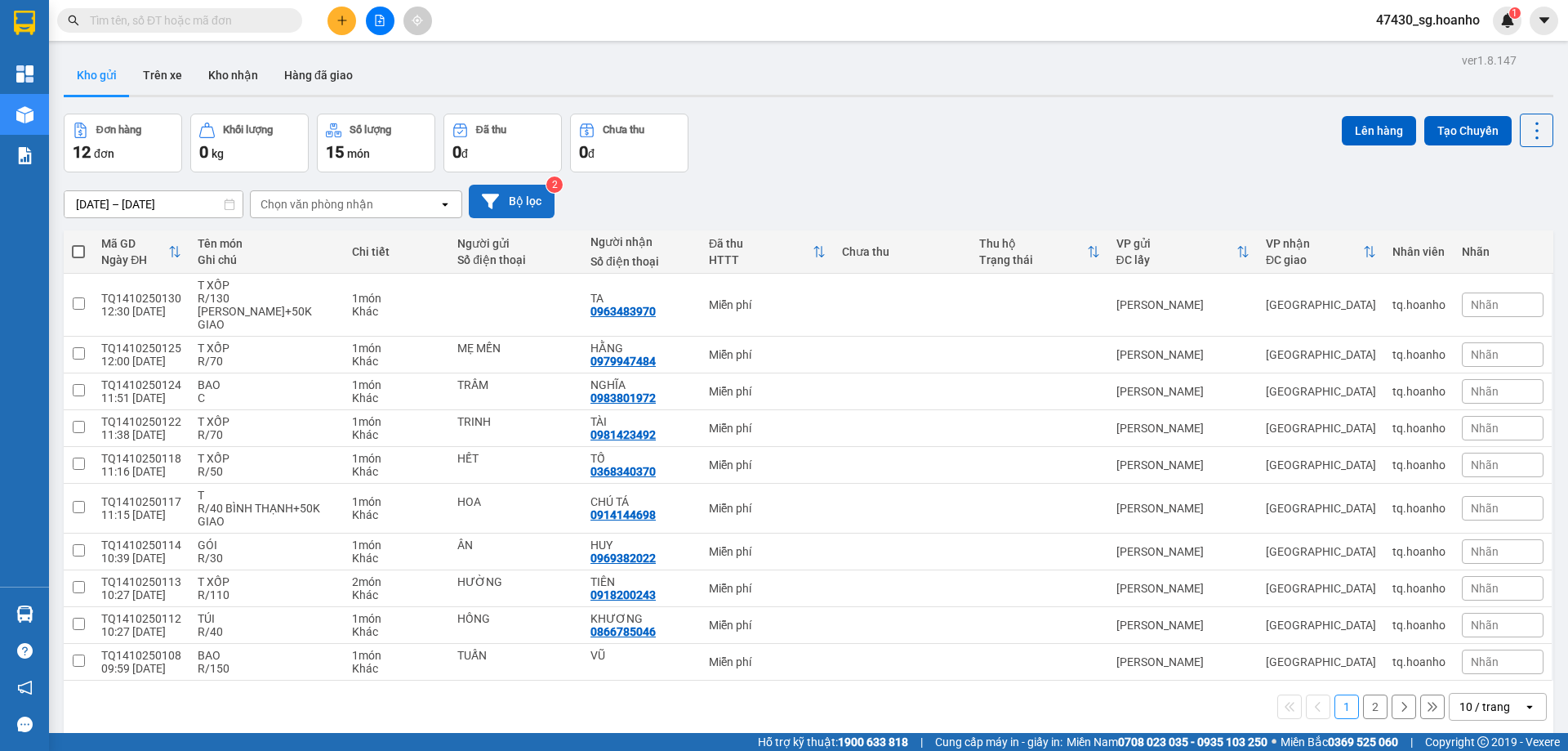
click at [534, 207] on button "Bộ lọc" at bounding box center [512, 201] width 86 height 34
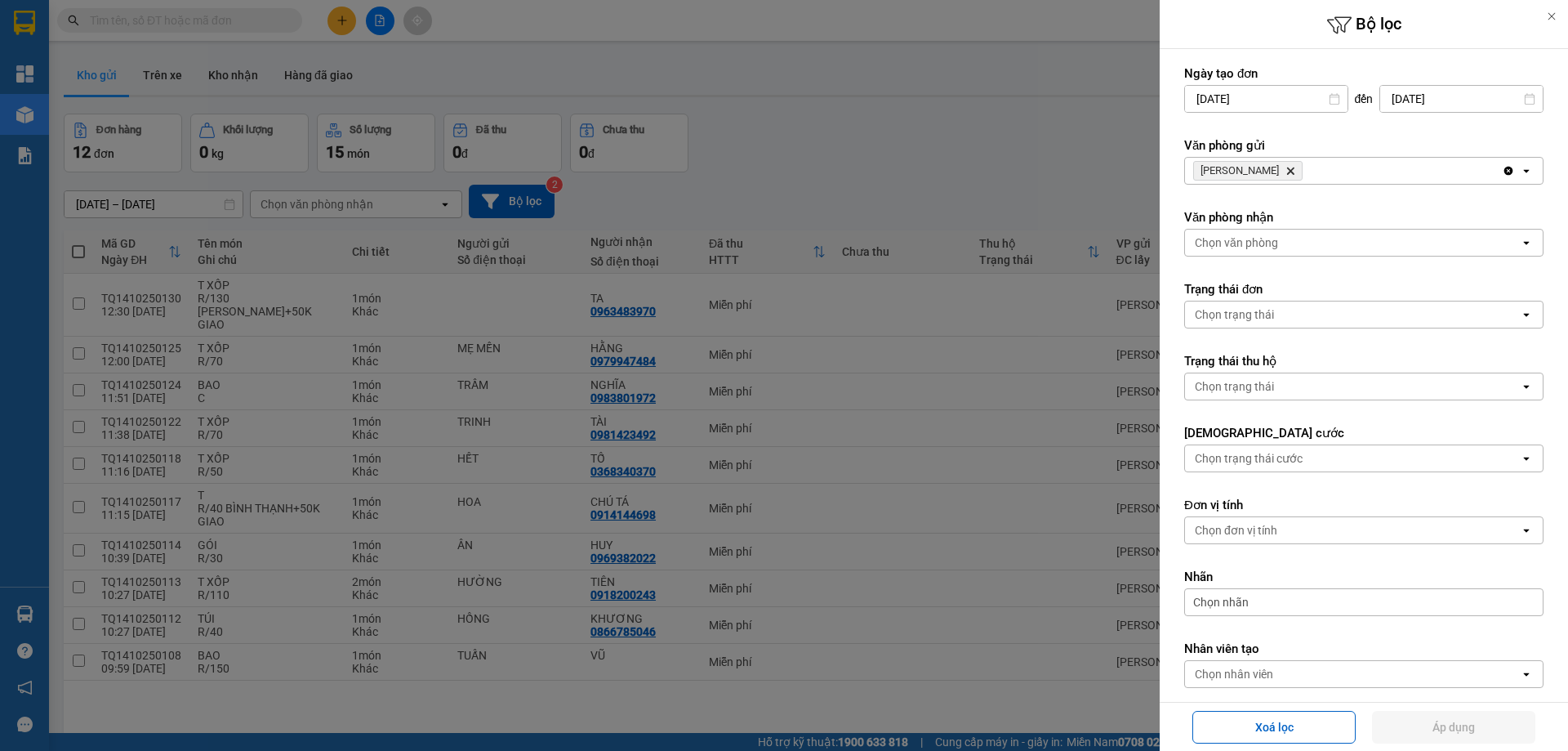
click at [1287, 173] on icon "TAM QUAN, close by backspace" at bounding box center [1291, 171] width 7 height 7
click at [1255, 163] on div "Chọn văn phòng" at bounding box center [1237, 171] width 84 height 17
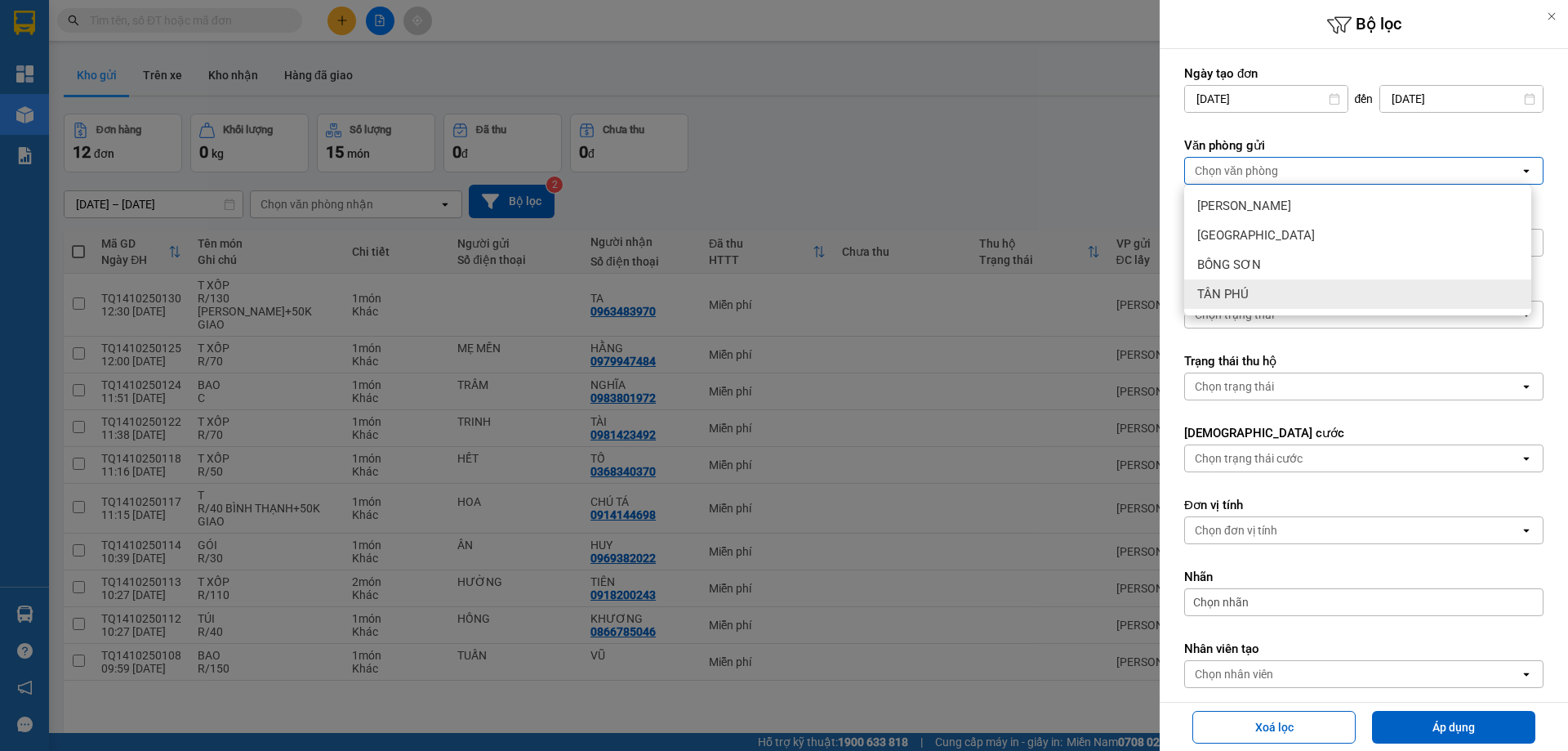
click at [1262, 291] on div "TÂN PHÚ" at bounding box center [1357, 294] width 347 height 30
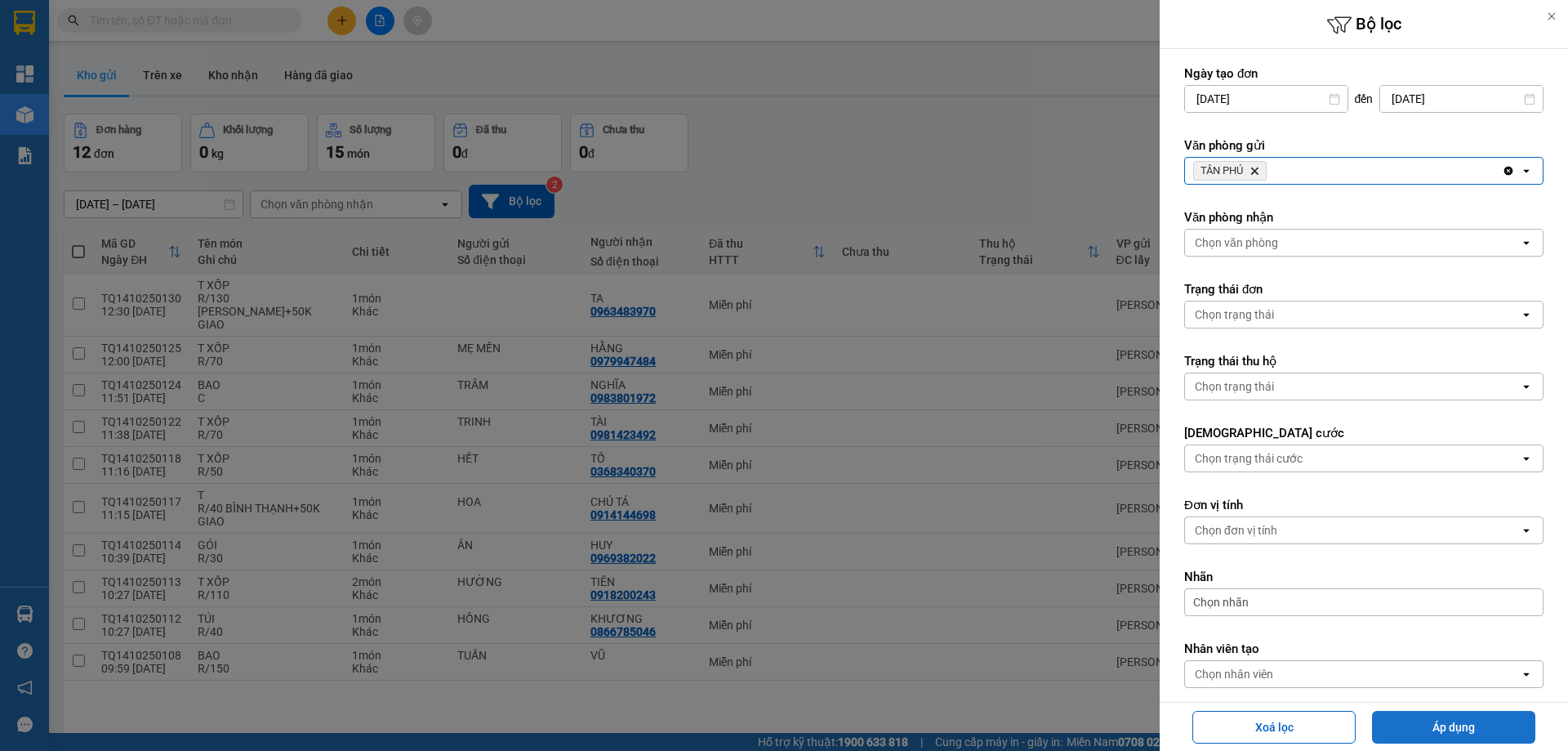
click at [1468, 717] on button "Áp dụng" at bounding box center [1454, 727] width 164 height 33
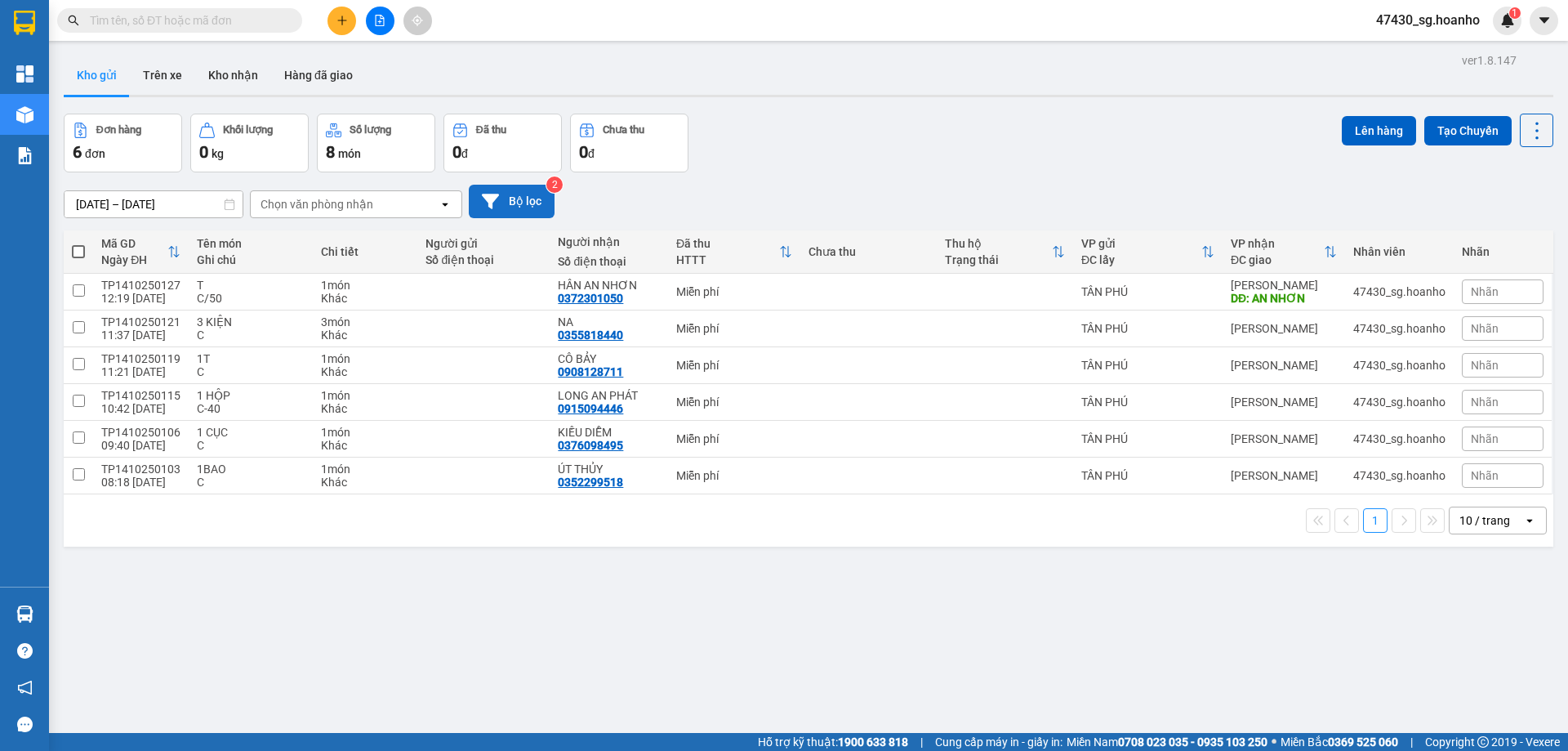
click at [542, 200] on button "Bộ lọc" at bounding box center [512, 201] width 86 height 34
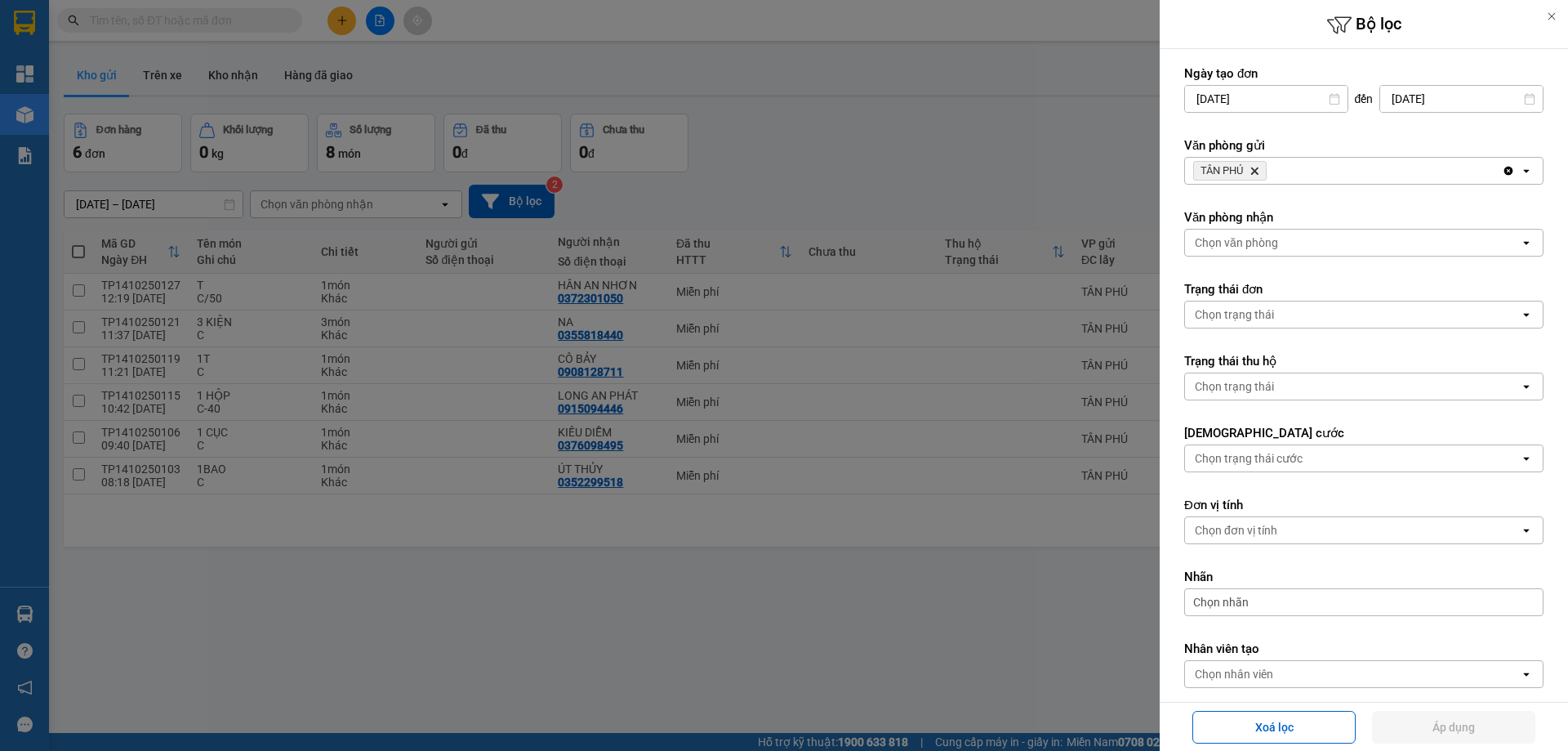
click at [1256, 171] on icon "TÂN PHÚ, close by backspace" at bounding box center [1255, 171] width 7 height 7
click at [1256, 171] on div "Chọn văn phòng" at bounding box center [1237, 171] width 84 height 17
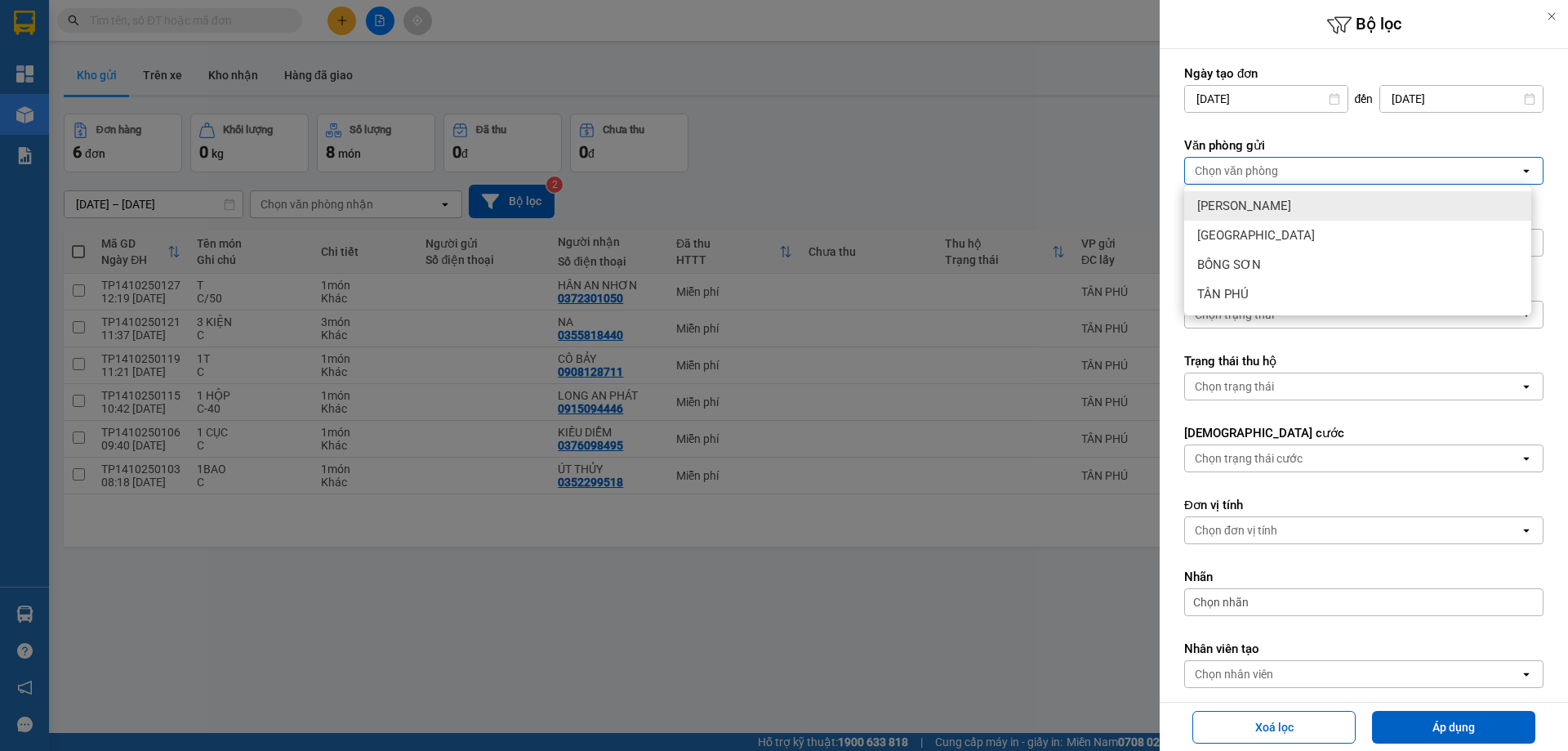
click at [1244, 210] on span "[PERSON_NAME]" at bounding box center [1243, 206] width 94 height 17
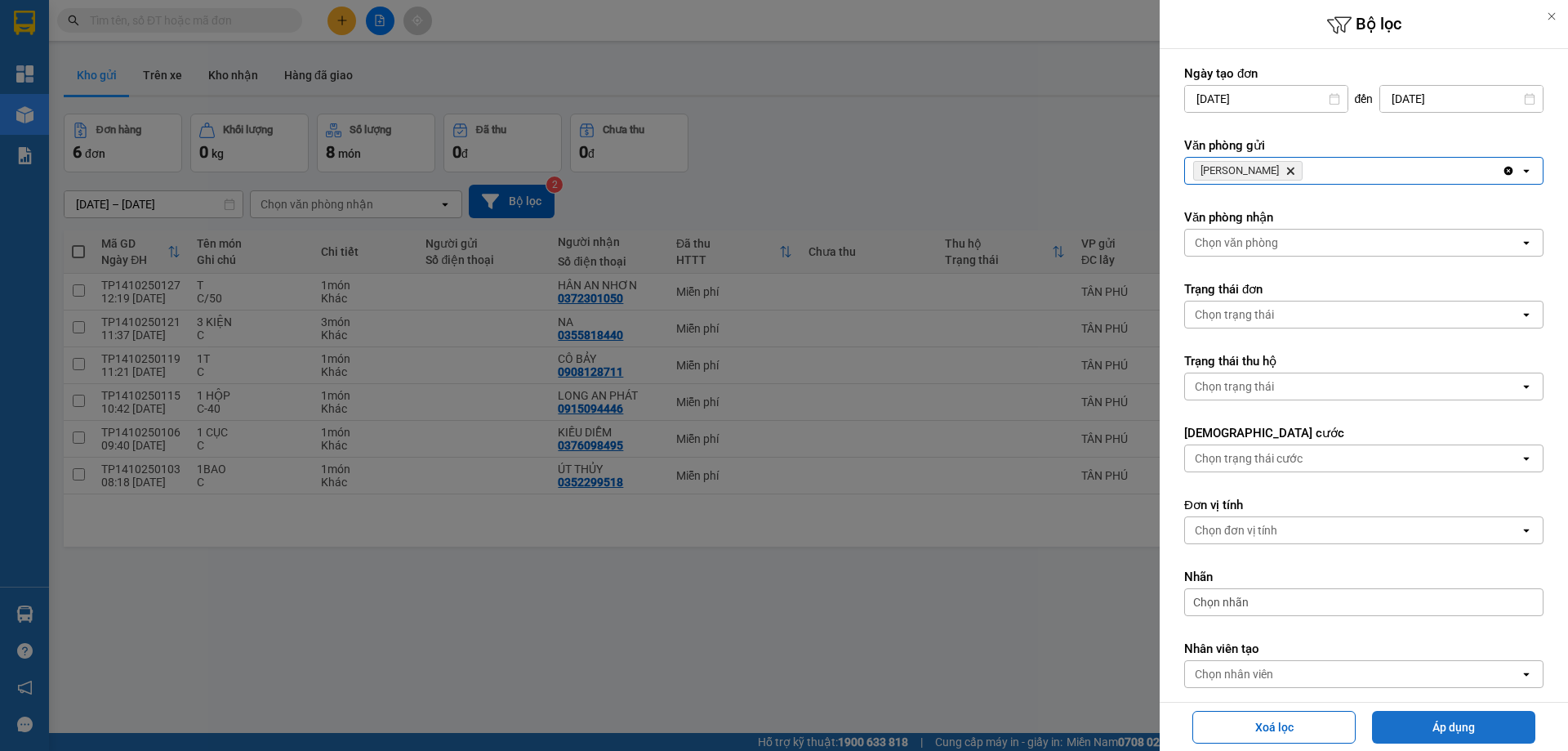
click at [1435, 728] on button "Áp dụng" at bounding box center [1454, 727] width 164 height 33
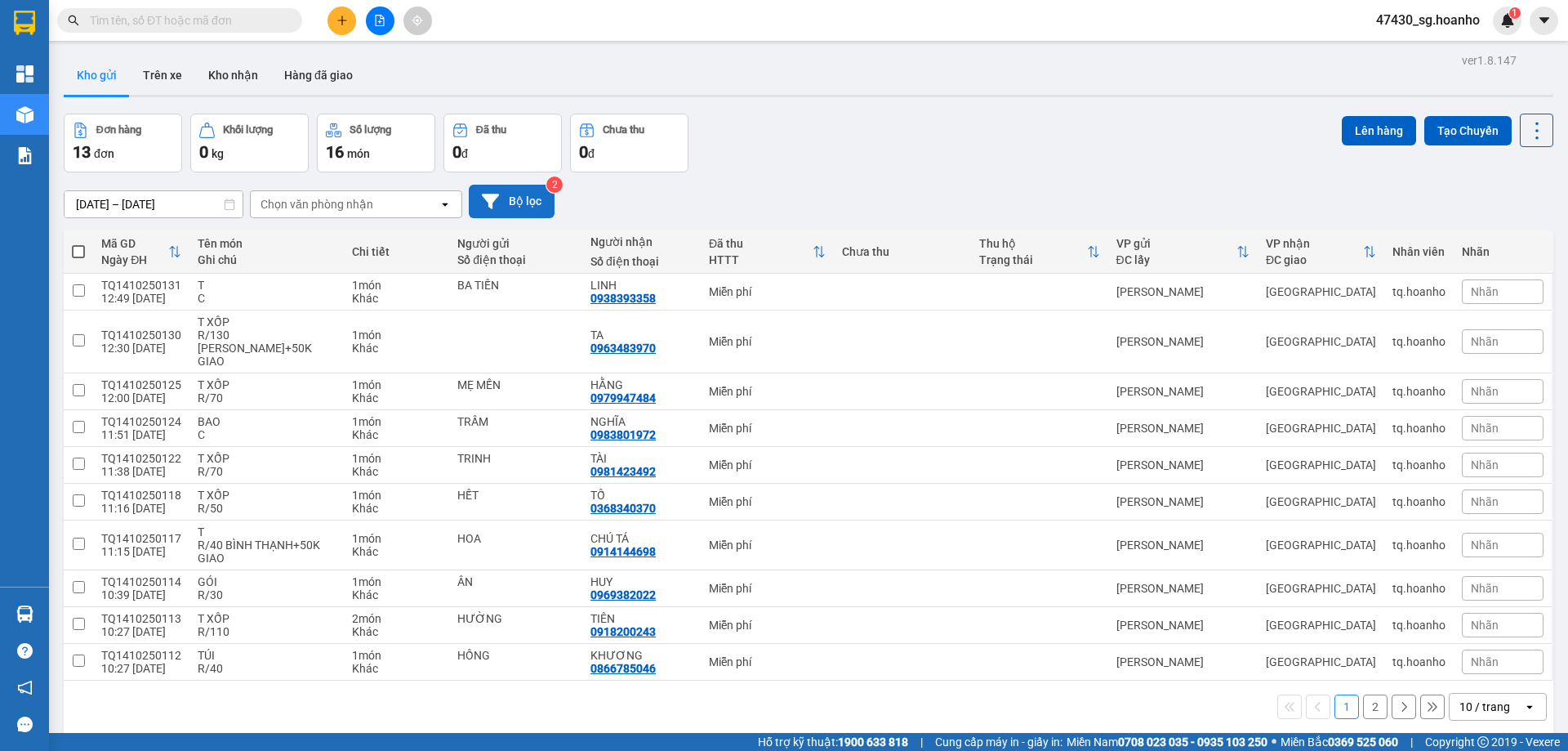
click at [542, 214] on button "Bộ lọc" at bounding box center [512, 201] width 86 height 34
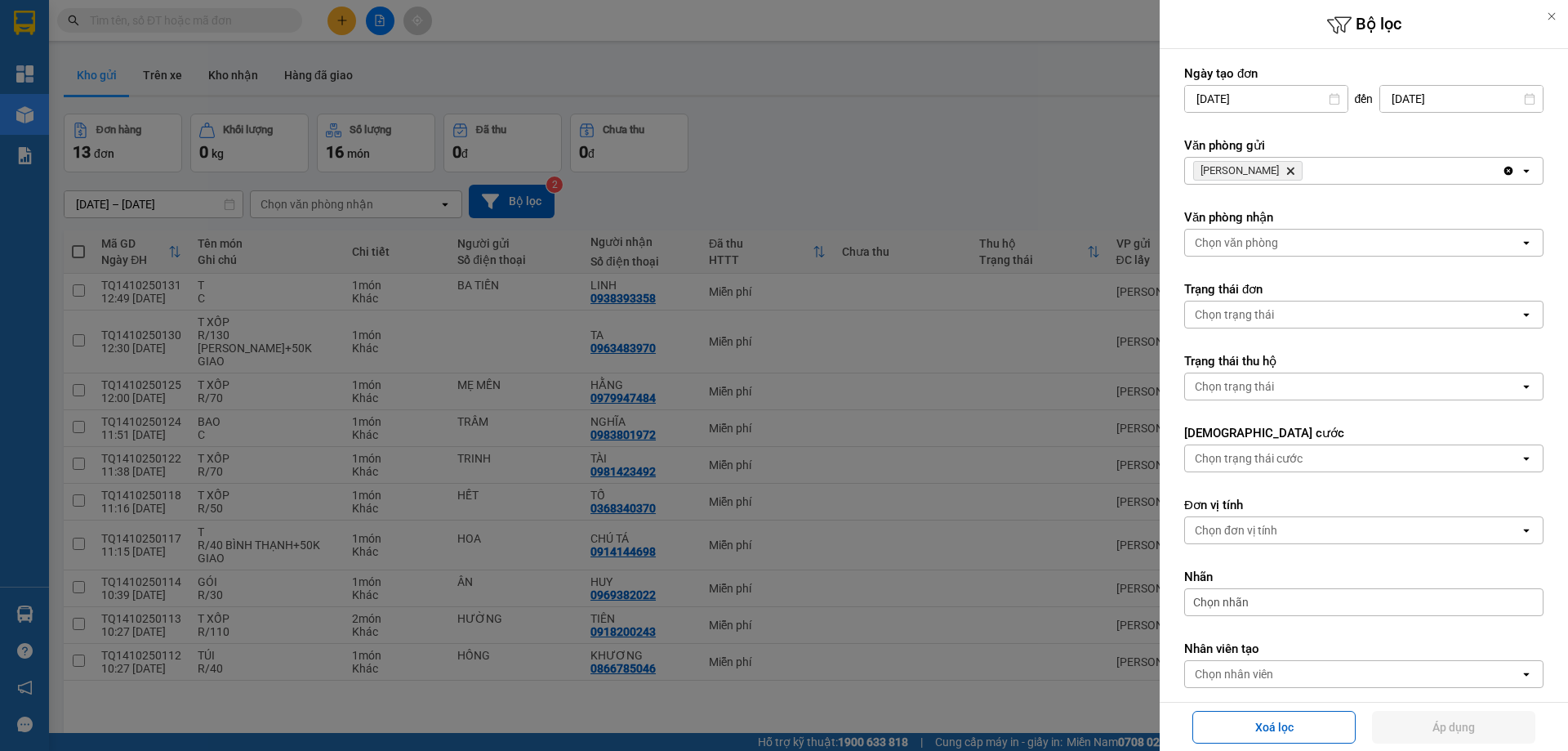
click at [1287, 169] on icon "TAM QUAN, close by backspace" at bounding box center [1291, 171] width 7 height 7
click at [1243, 172] on div "Chọn văn phòng" at bounding box center [1237, 171] width 84 height 17
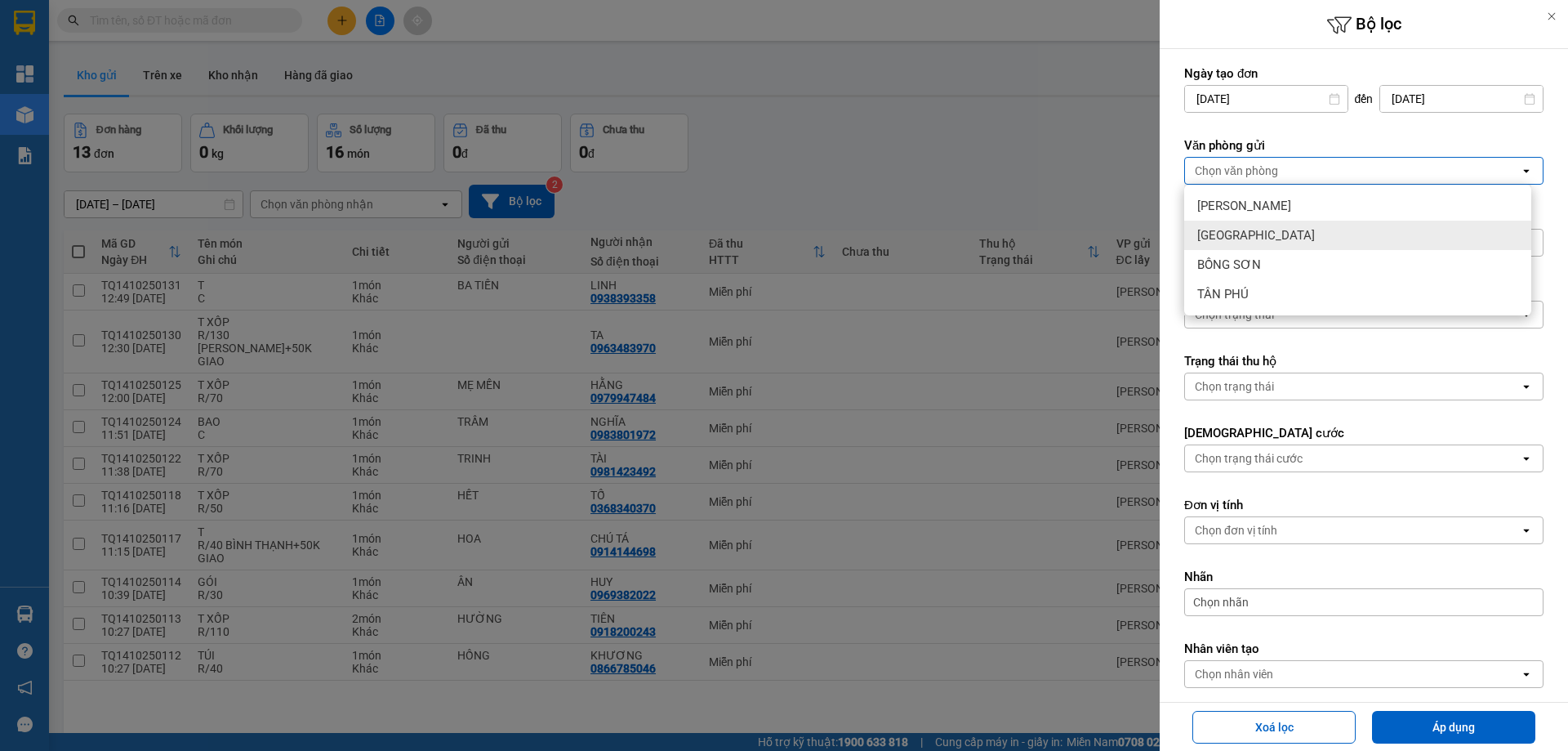
click at [1256, 247] on div "[GEOGRAPHIC_DATA]" at bounding box center [1357, 235] width 347 height 30
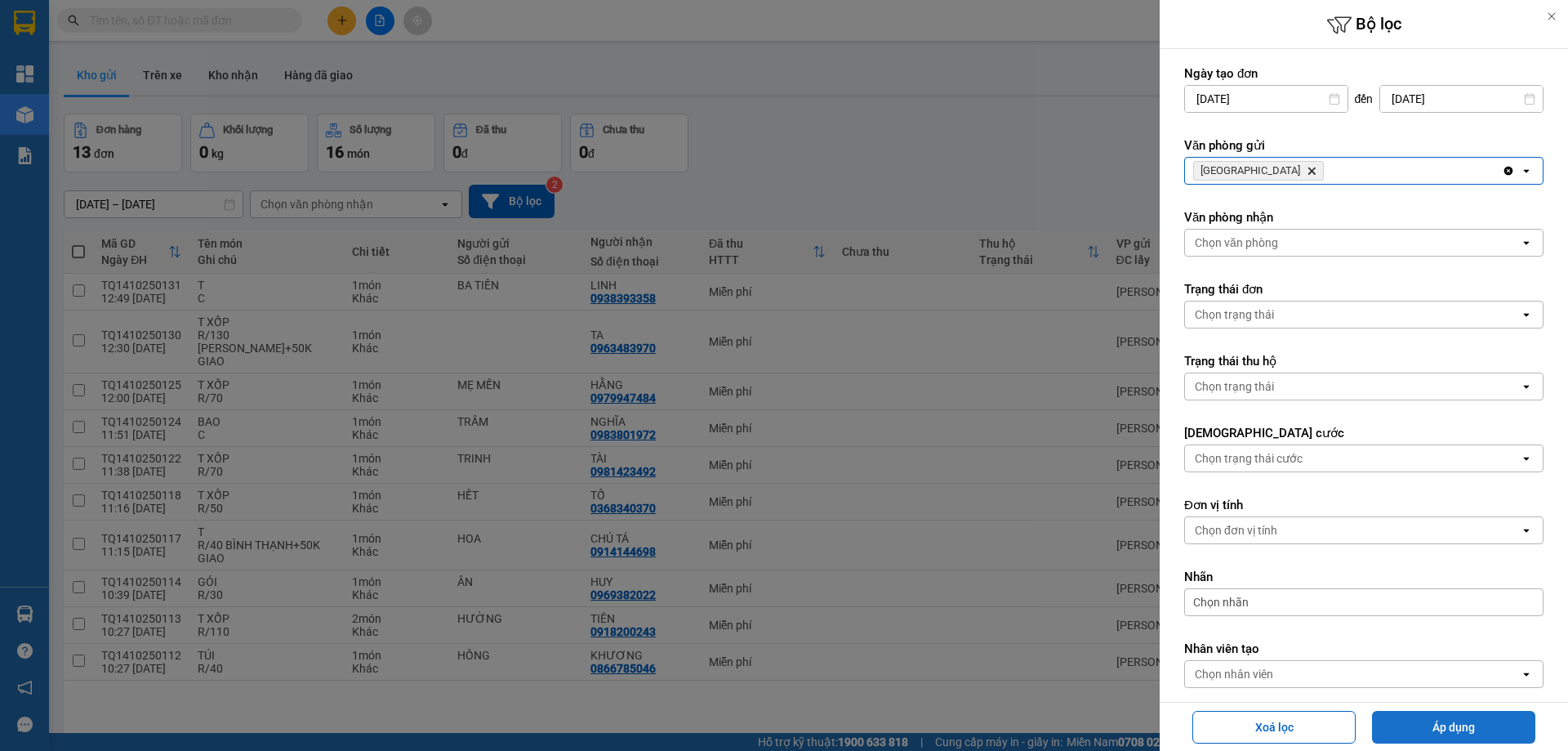
click at [1411, 724] on button "Áp dụng" at bounding box center [1454, 727] width 164 height 33
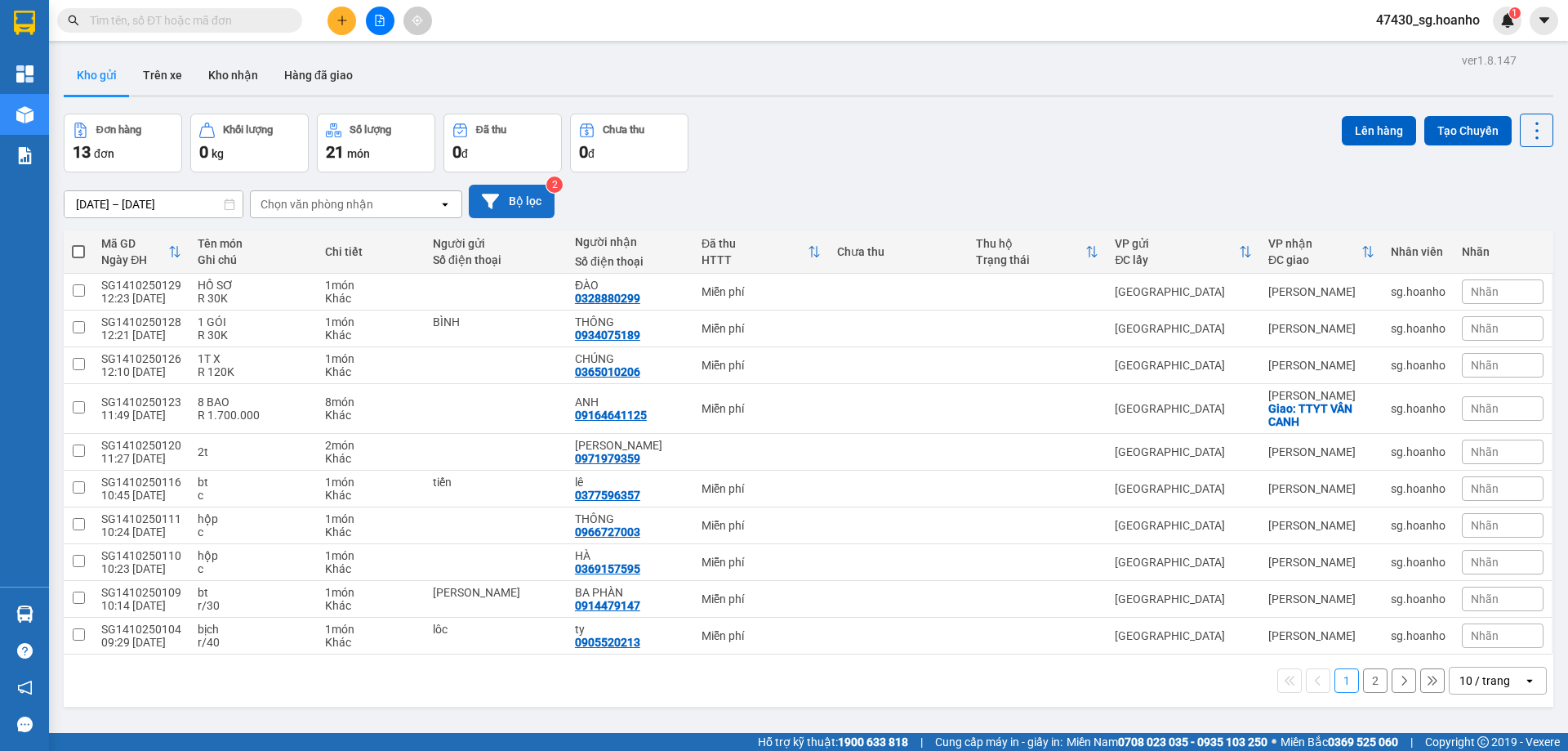
click at [513, 212] on button "Bộ lọc" at bounding box center [512, 201] width 86 height 34
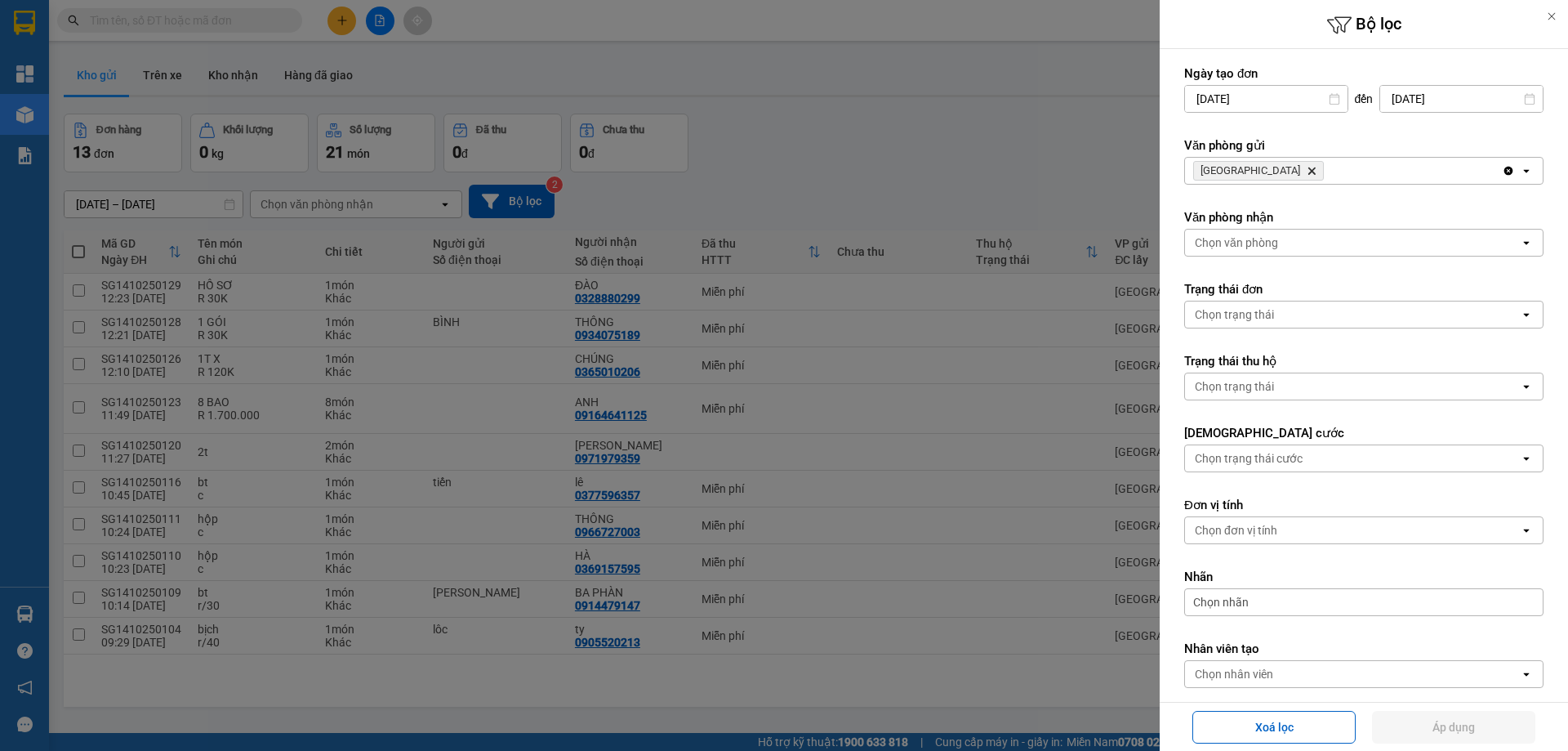
click at [1307, 171] on icon "Delete" at bounding box center [1311, 170] width 10 height 10
click at [1242, 159] on div "Chọn văn phòng" at bounding box center [1352, 170] width 335 height 26
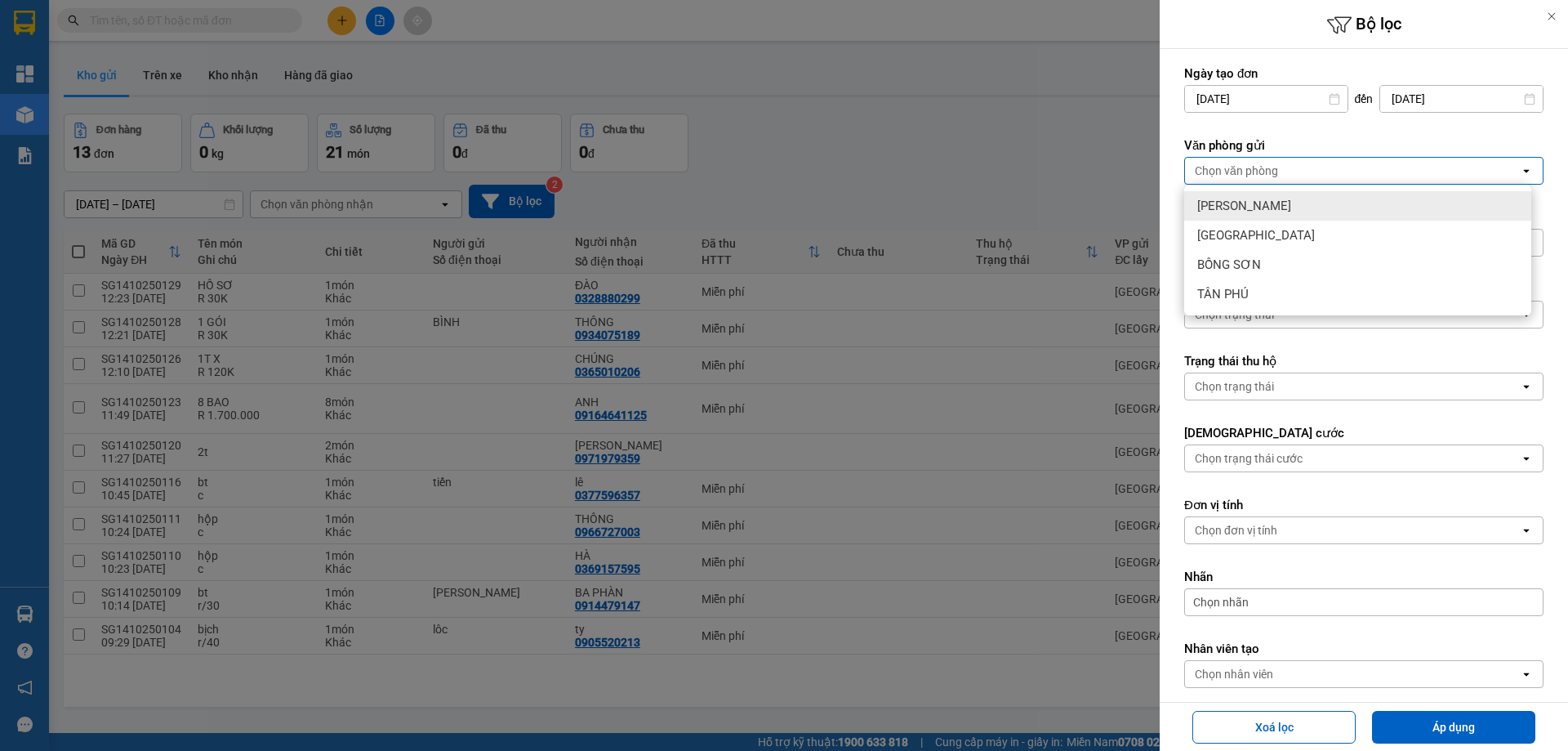
click at [1236, 201] on span "[PERSON_NAME]" at bounding box center [1243, 206] width 94 height 17
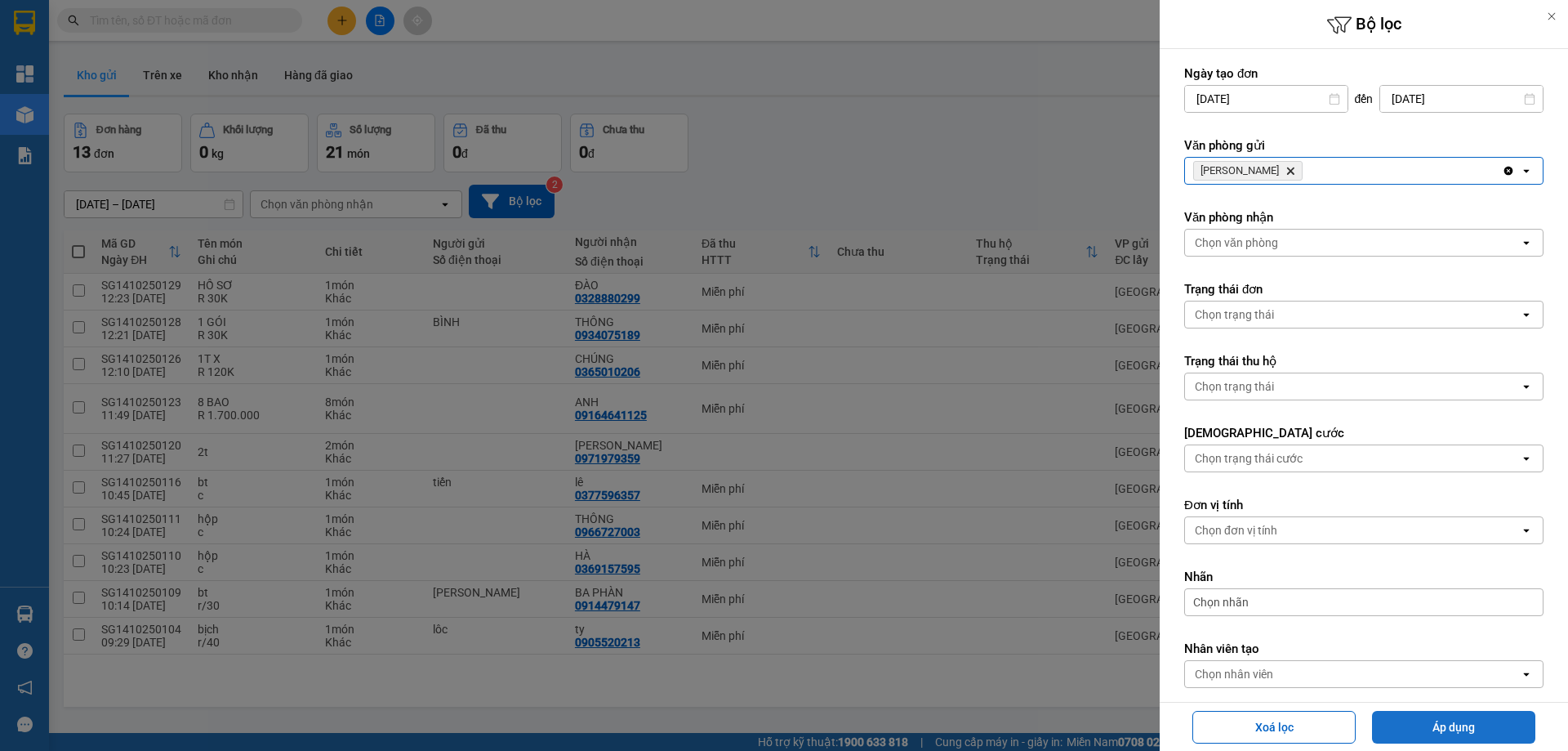
click at [1442, 722] on button "Áp dụng" at bounding box center [1454, 727] width 164 height 33
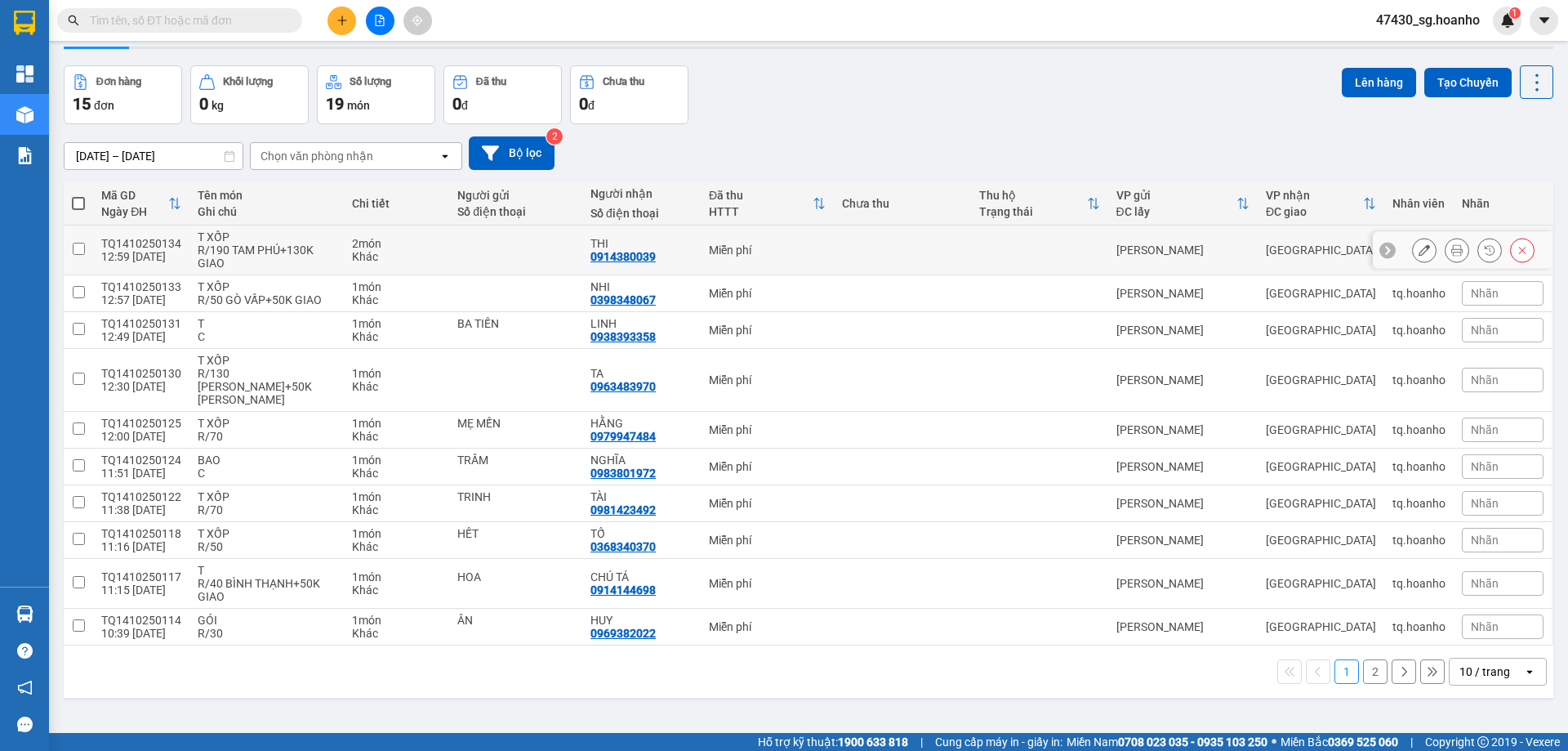
scroll to position [75, 0]
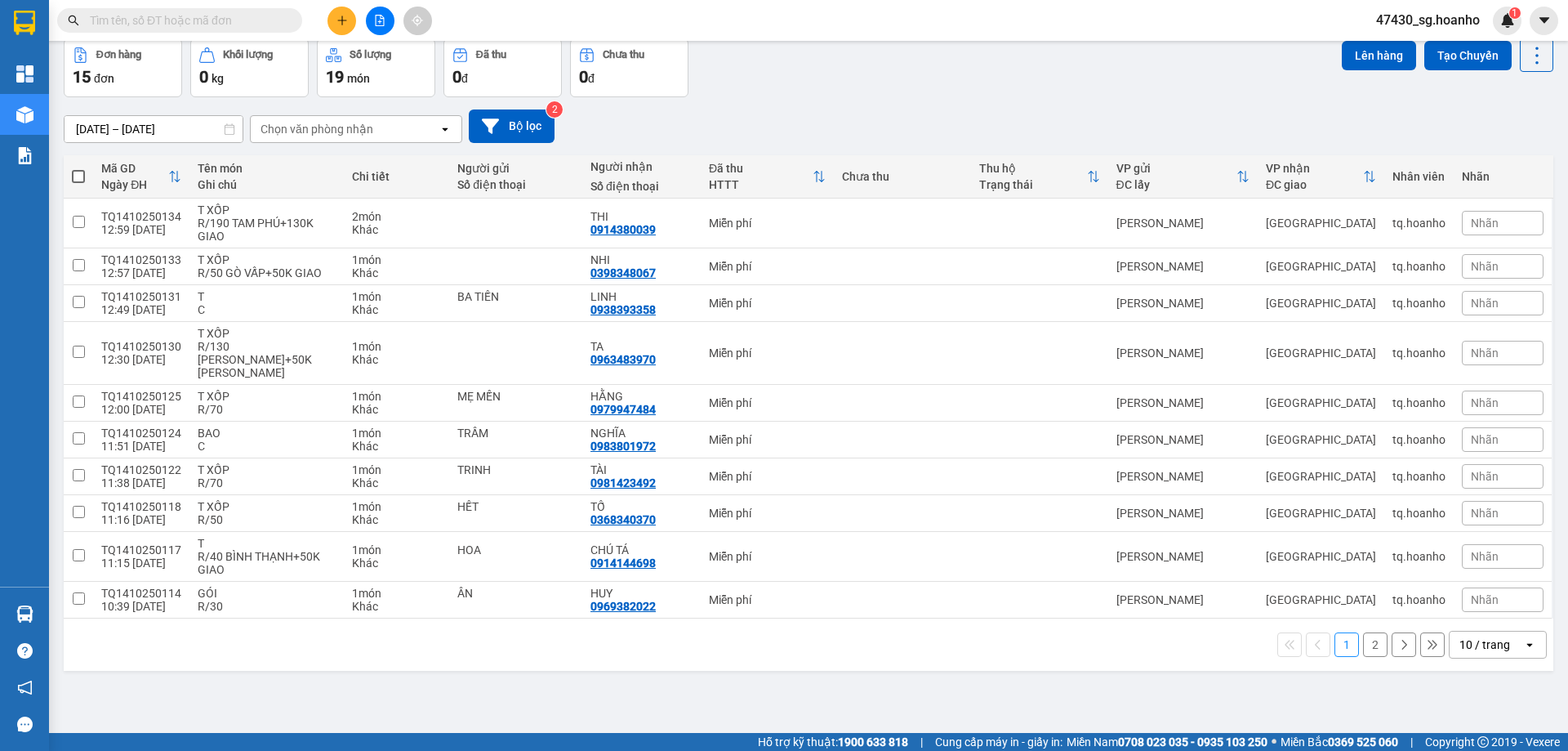
click at [1362, 647] on button "2" at bounding box center [1375, 645] width 24 height 24
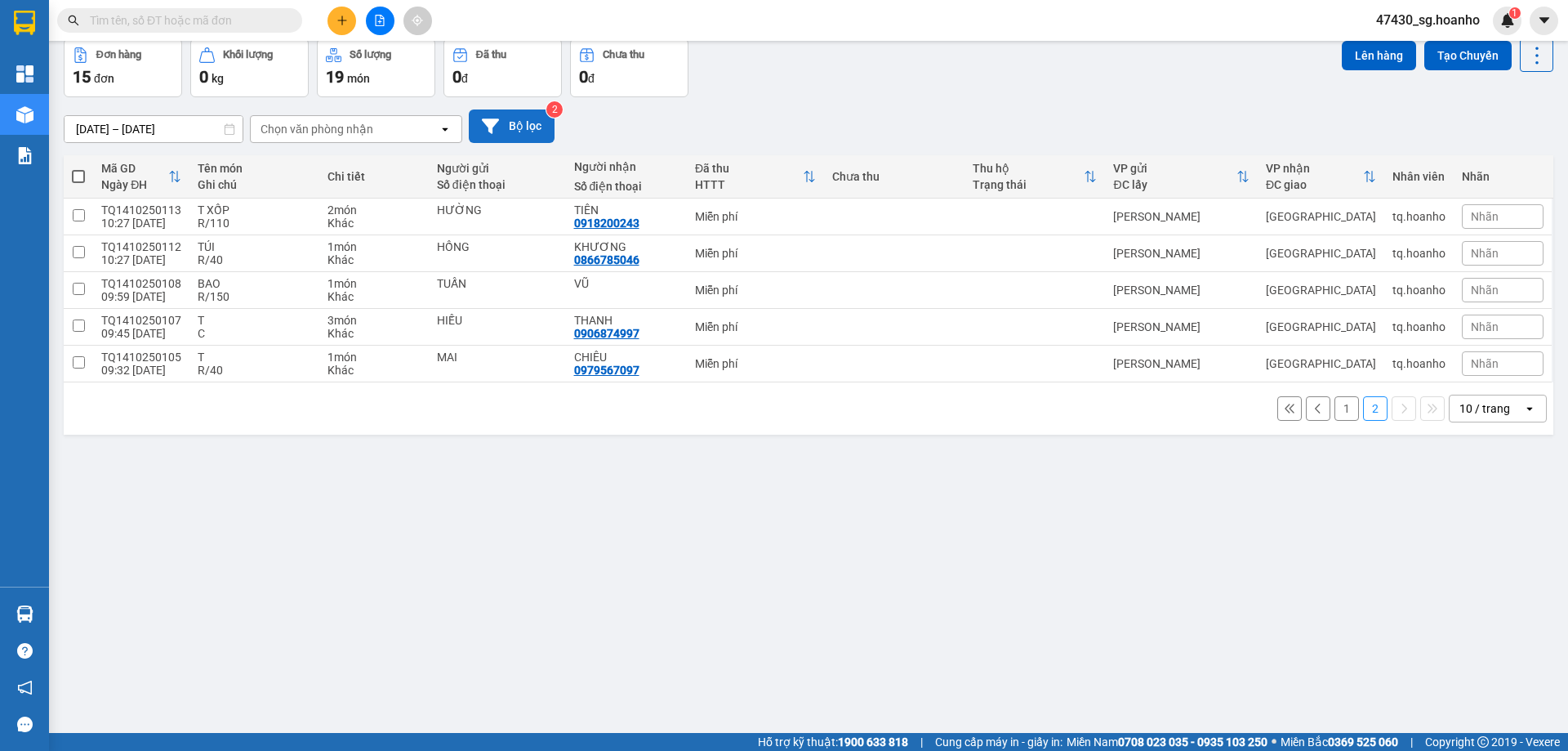
click at [549, 128] on button "Bộ lọc" at bounding box center [512, 127] width 86 height 34
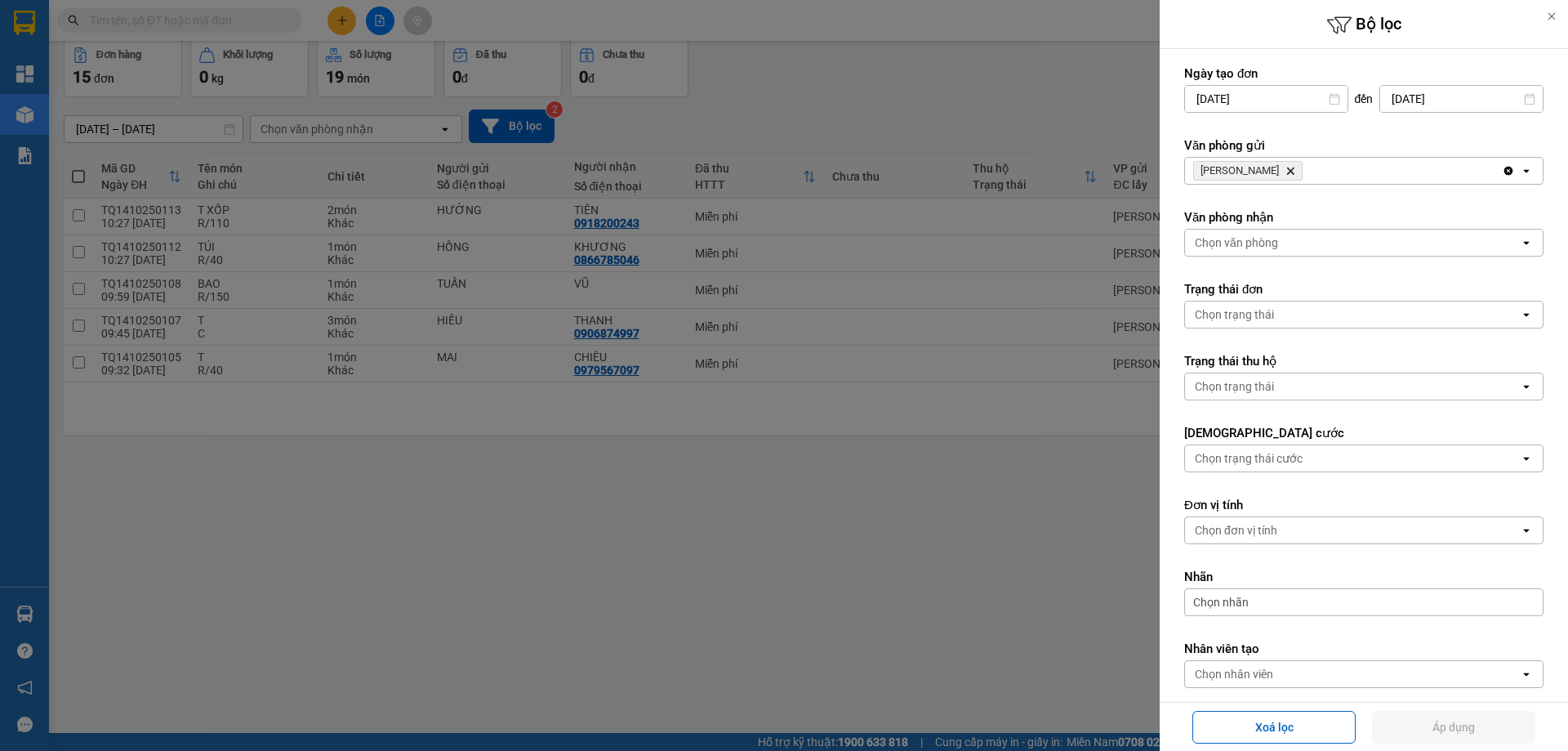
click at [1285, 168] on icon "Delete" at bounding box center [1290, 170] width 10 height 10
click at [1269, 168] on div "Chọn văn phòng" at bounding box center [1237, 171] width 84 height 17
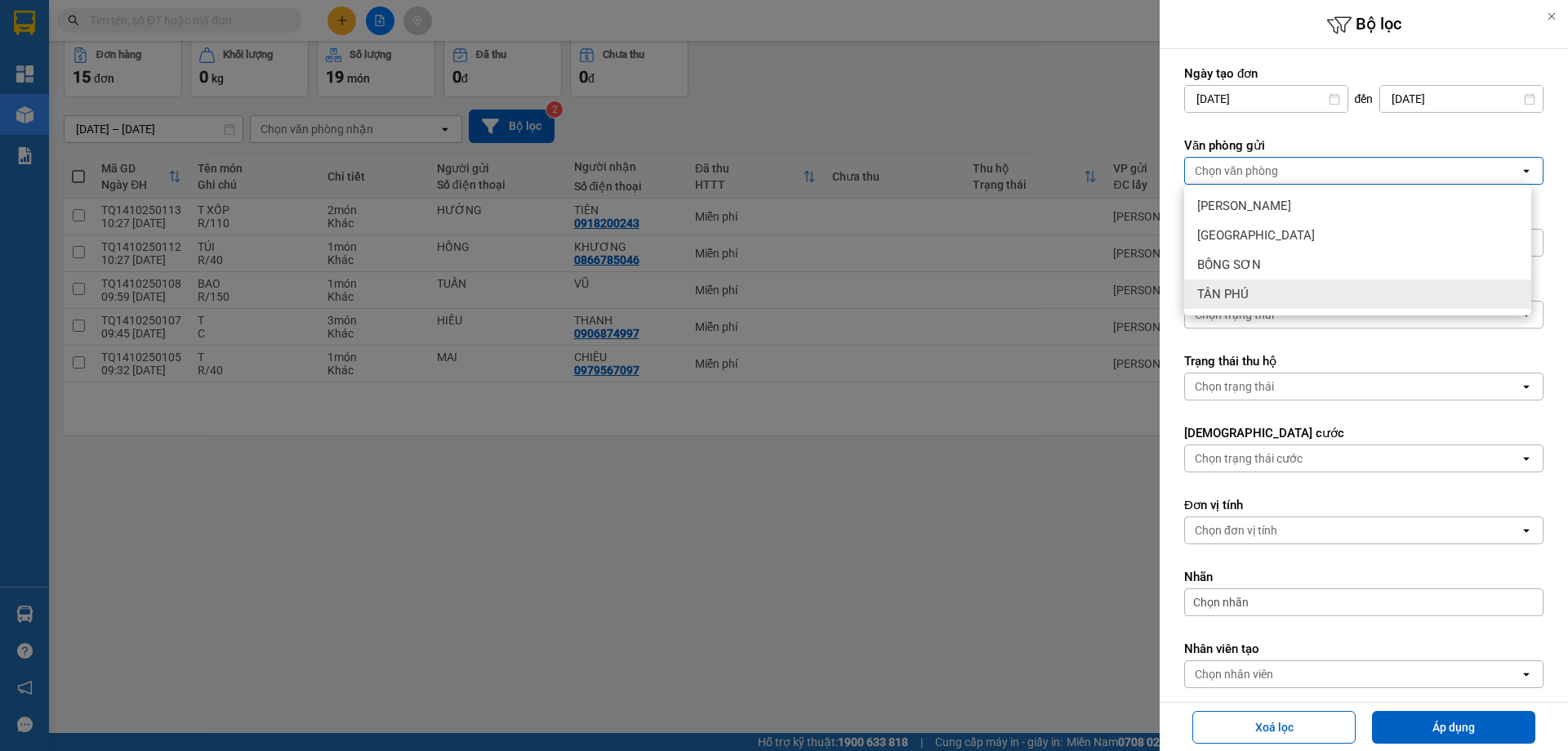
click at [1267, 283] on div "TÂN PHÚ" at bounding box center [1357, 294] width 347 height 30
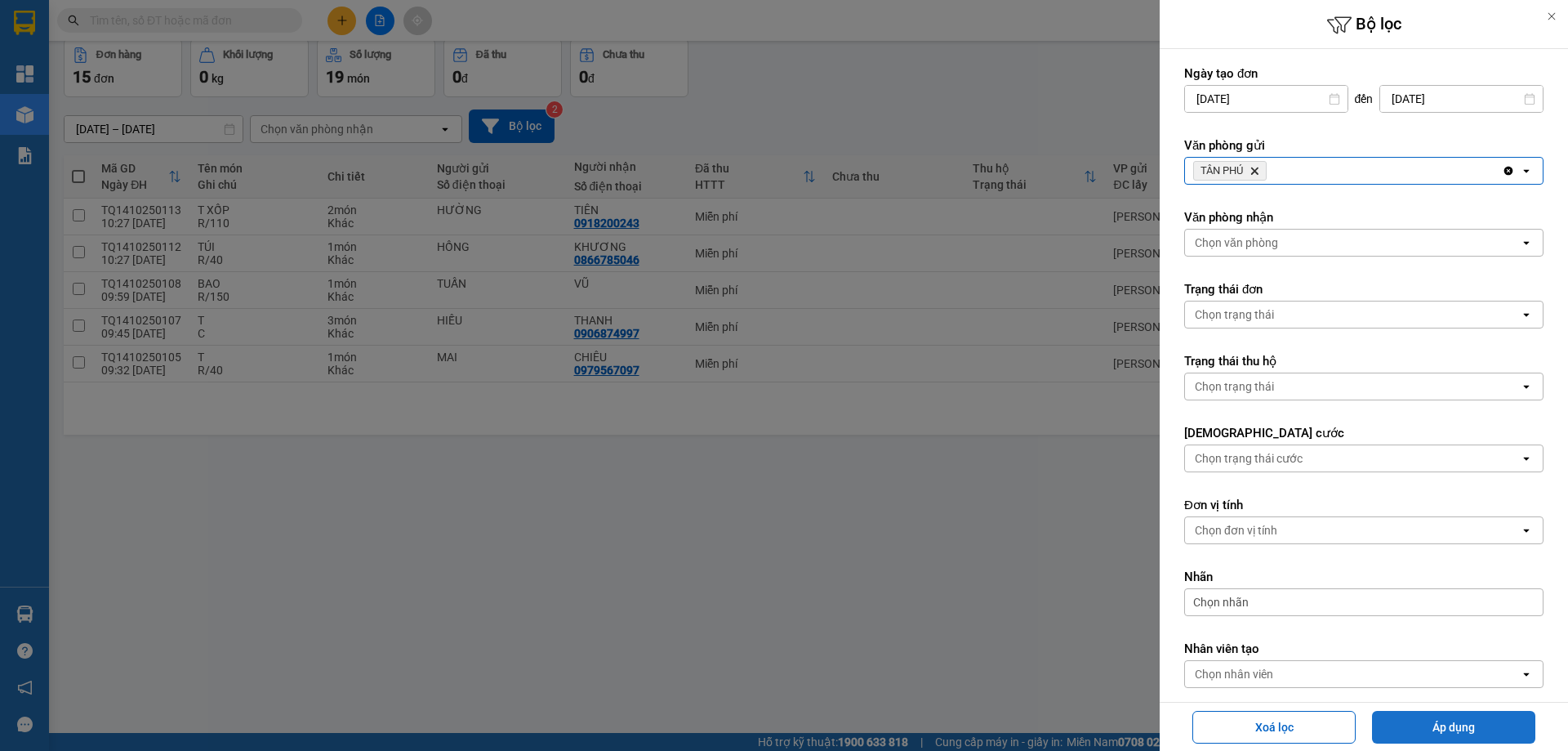
click at [1445, 727] on button "Áp dụng" at bounding box center [1454, 727] width 164 height 33
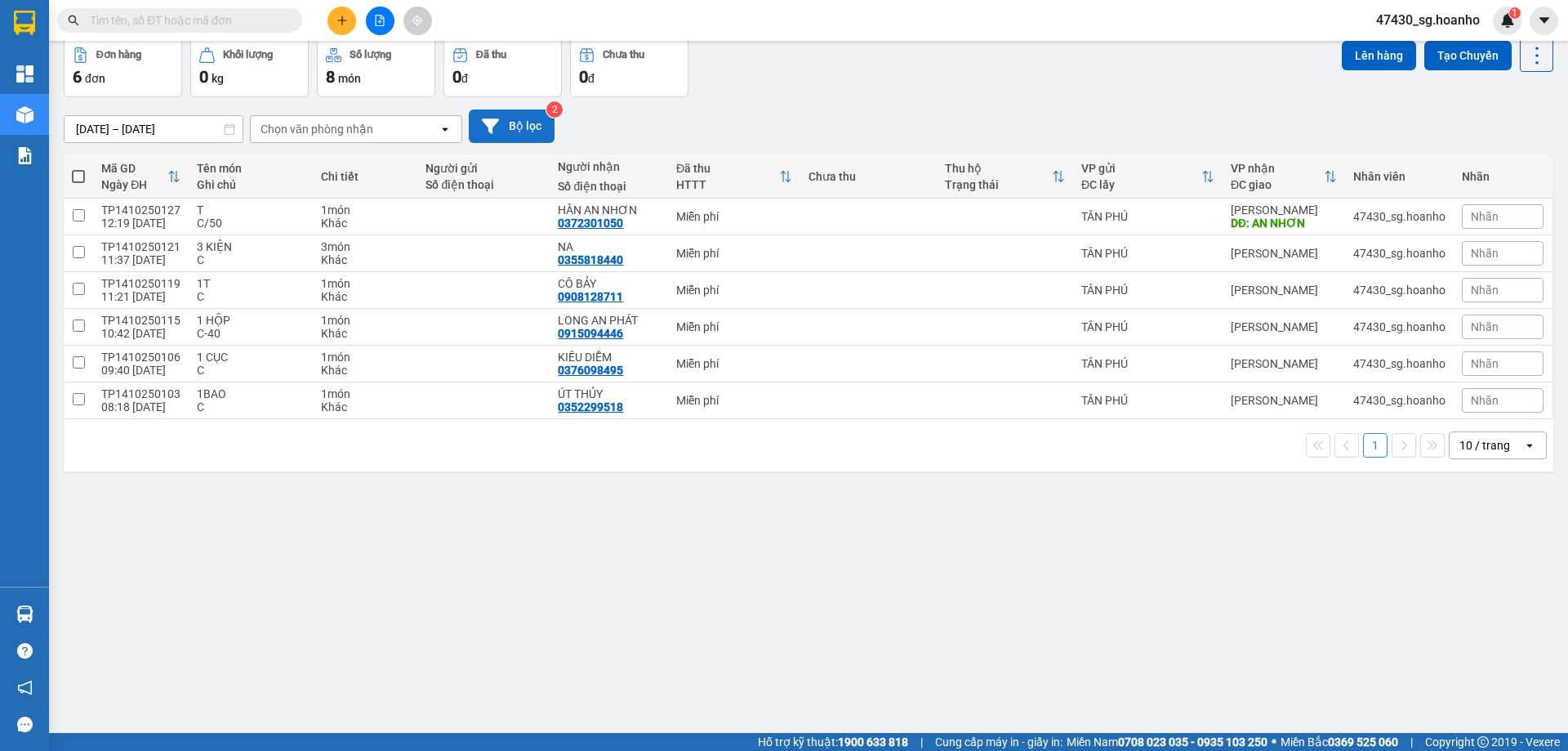
click at [517, 130] on button "Bộ lọc" at bounding box center [512, 127] width 86 height 34
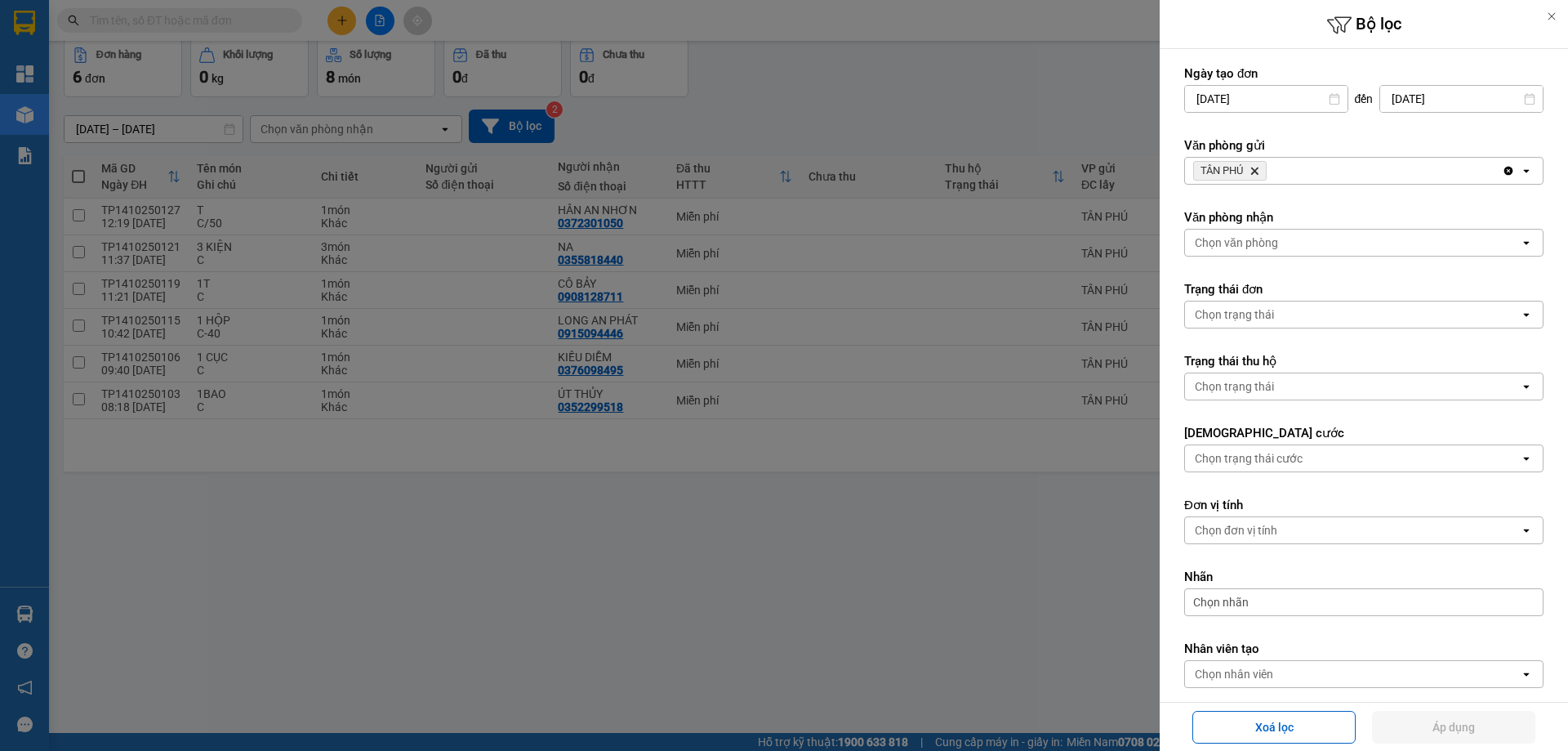
click at [1255, 168] on icon "Delete" at bounding box center [1254, 170] width 10 height 10
click at [1252, 180] on div "Chọn văn phòng" at bounding box center [1352, 170] width 335 height 26
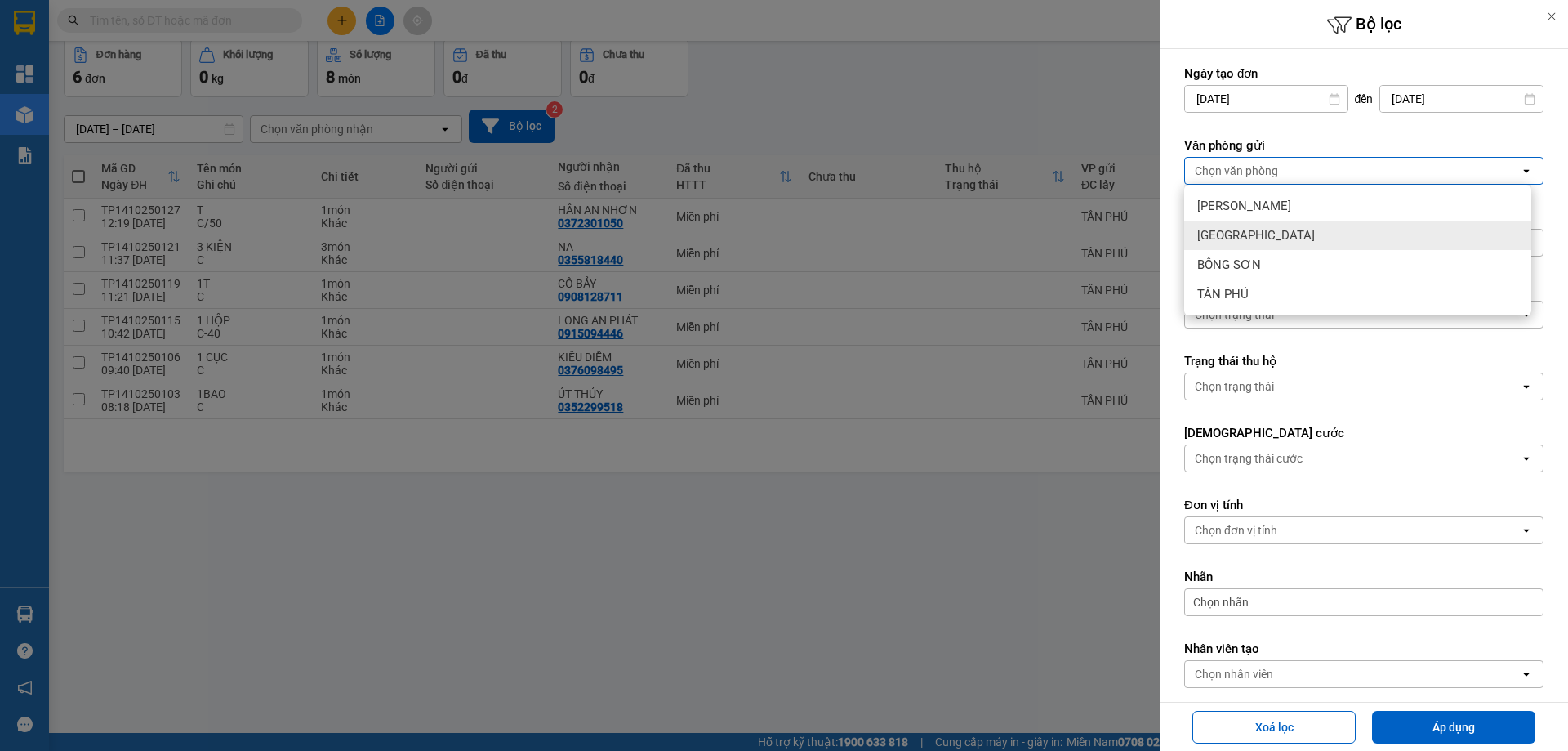
click at [1257, 231] on div "[GEOGRAPHIC_DATA]" at bounding box center [1357, 235] width 347 height 30
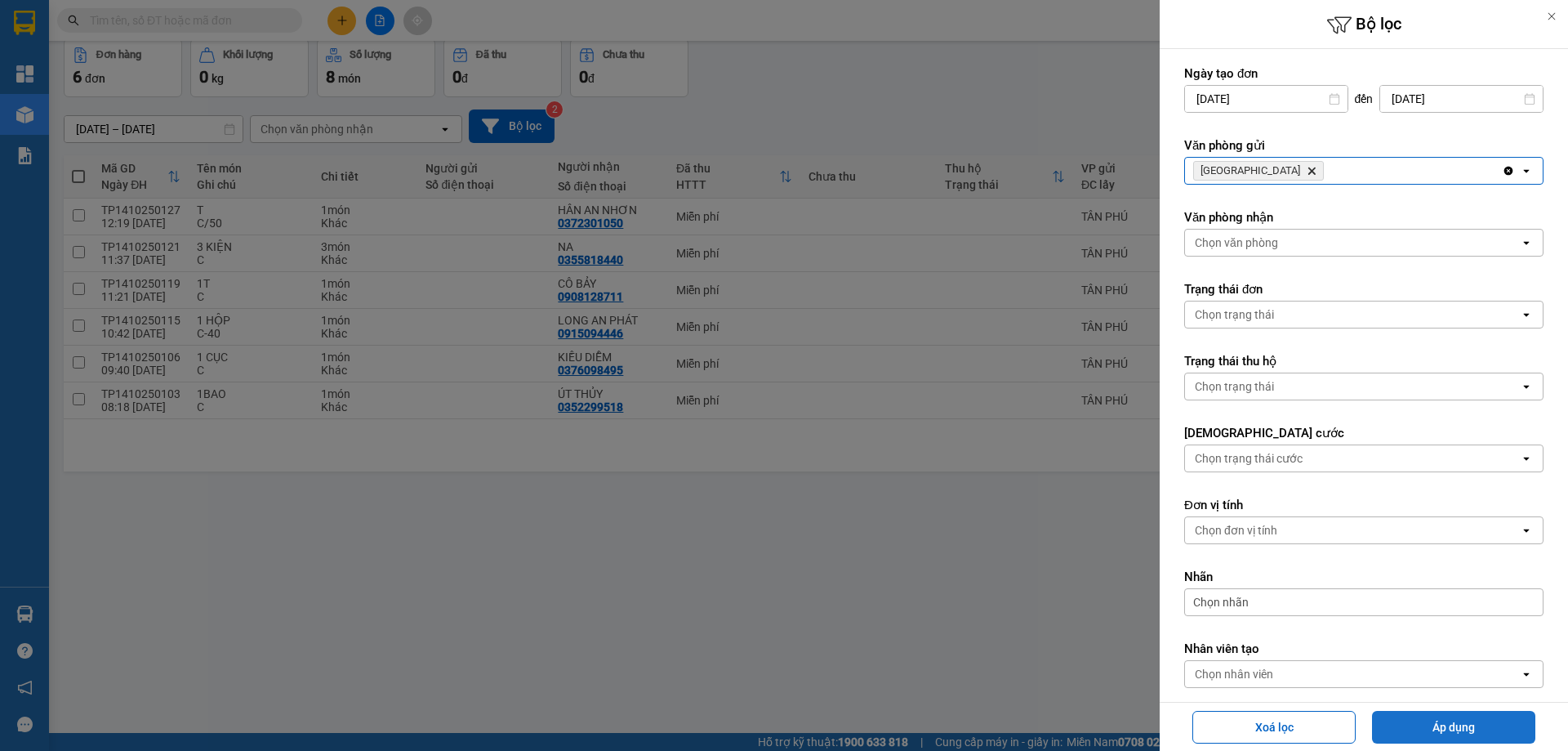
click at [1402, 732] on button "Áp dụng" at bounding box center [1454, 727] width 164 height 33
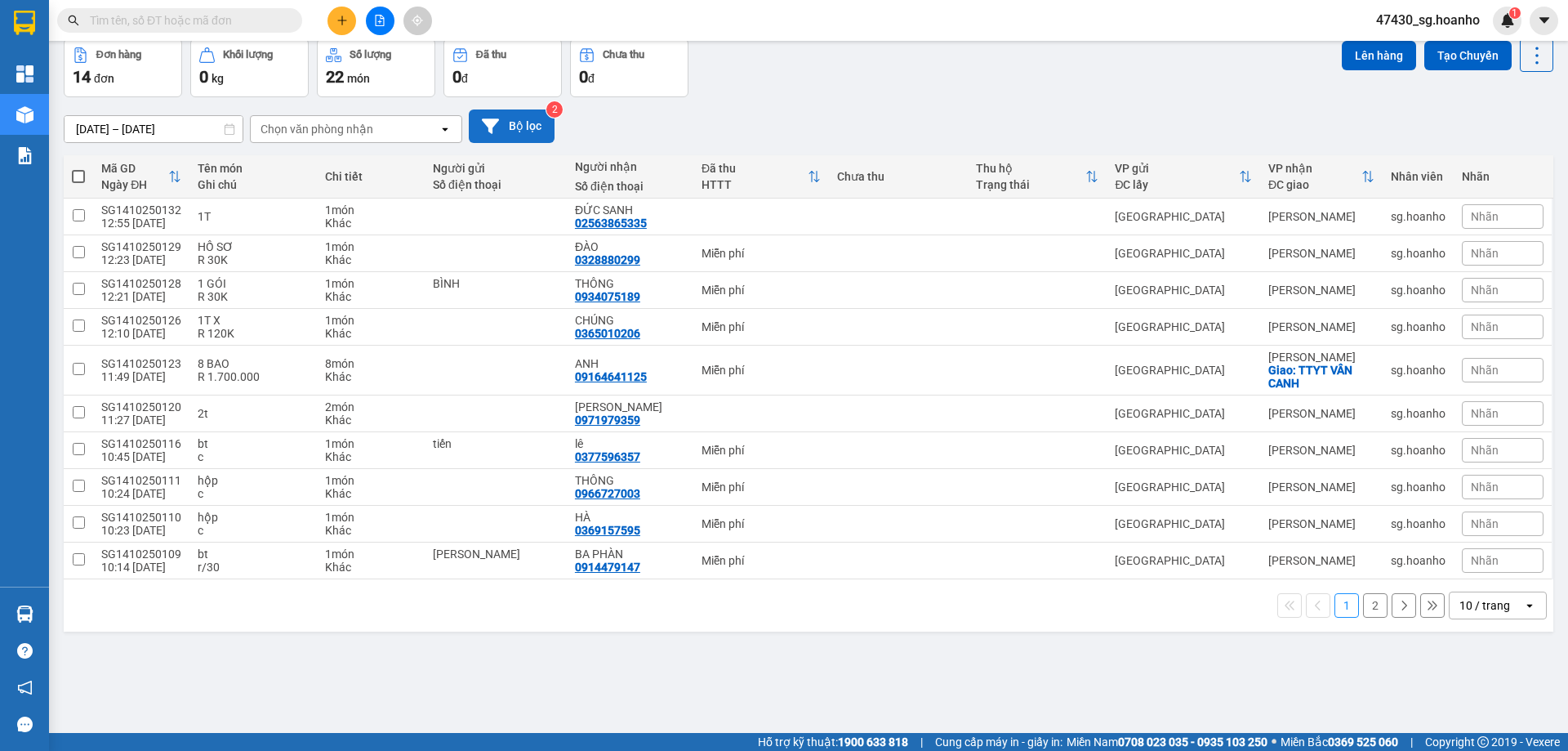
click at [546, 127] on button "Bộ lọc" at bounding box center [512, 127] width 86 height 34
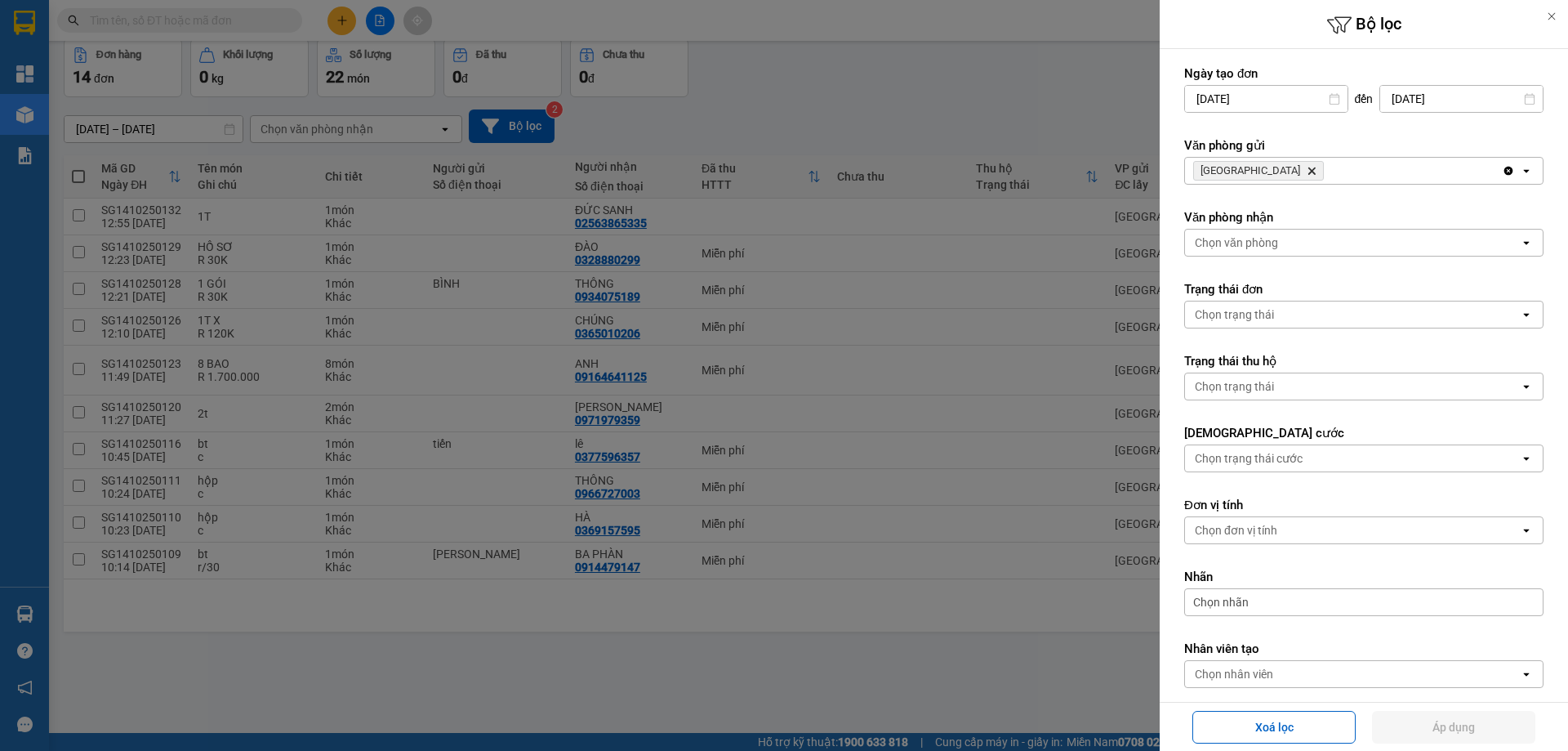
click at [1309, 170] on icon "SÀI GÒN, close by backspace" at bounding box center [1312, 171] width 7 height 7
click at [1251, 170] on div "Chọn văn phòng" at bounding box center [1237, 171] width 84 height 17
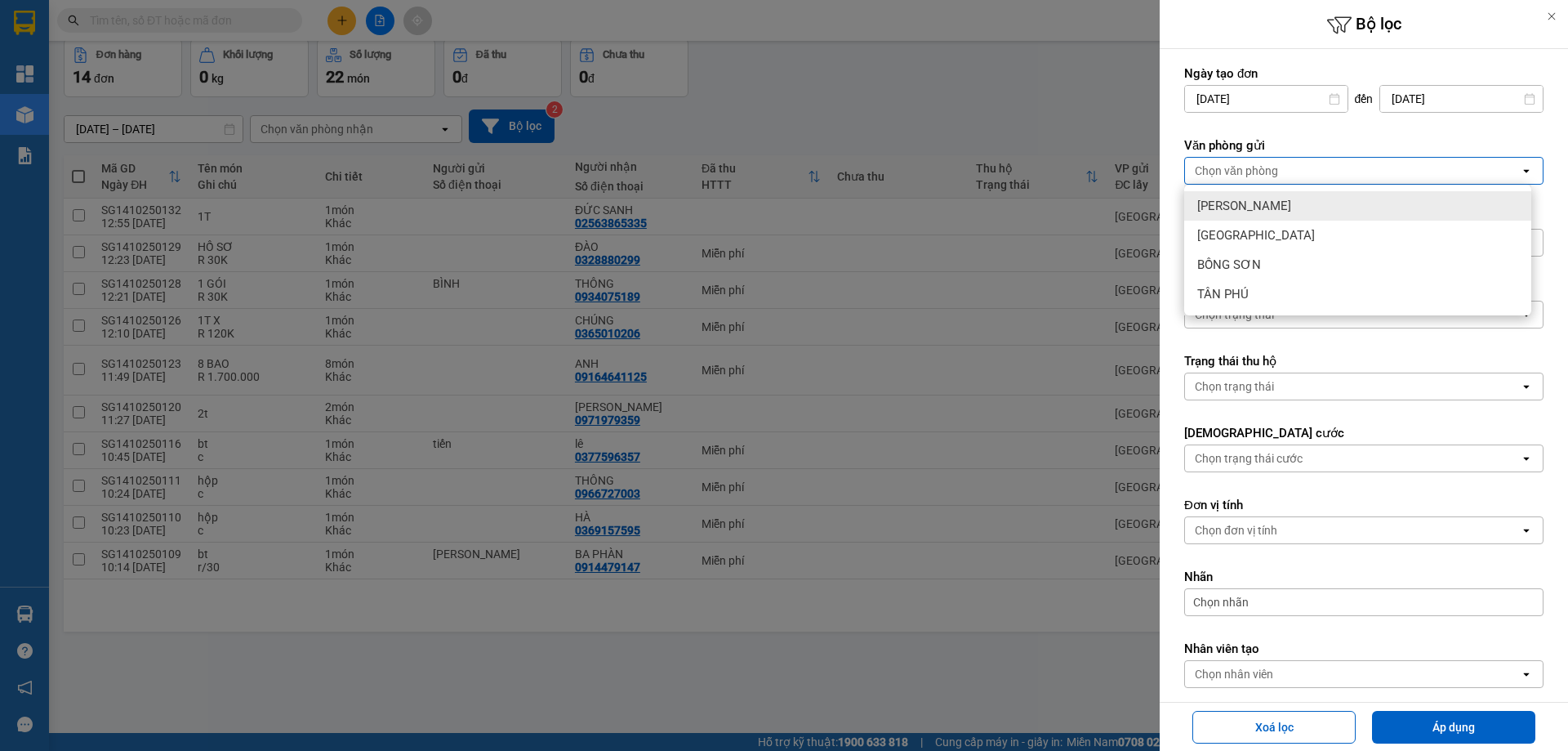
click at [1246, 204] on span "[PERSON_NAME]" at bounding box center [1243, 206] width 94 height 17
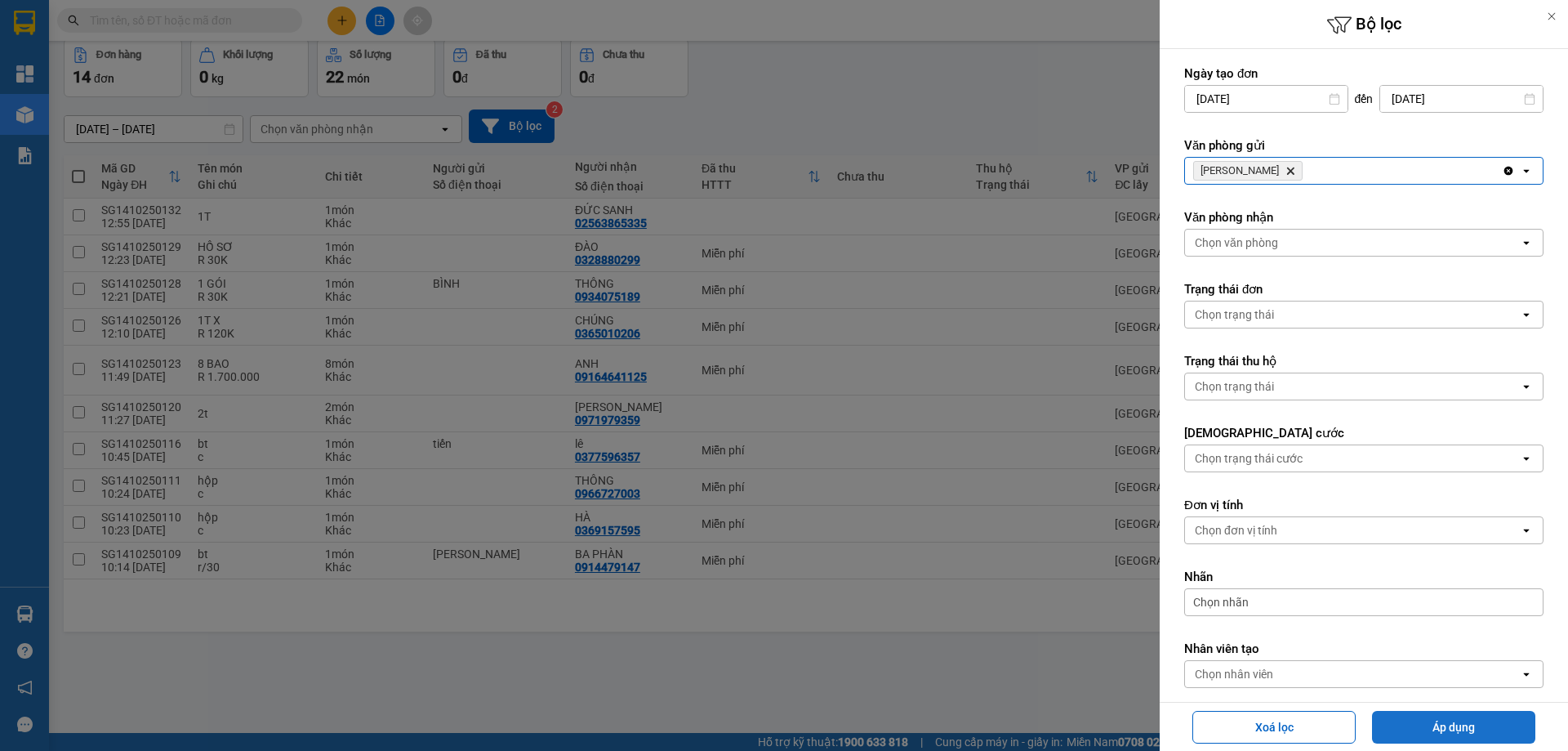
click at [1502, 741] on button "Áp dụng" at bounding box center [1454, 727] width 164 height 33
